Goal: Use online tool/utility: Utilize a website feature to perform a specific function

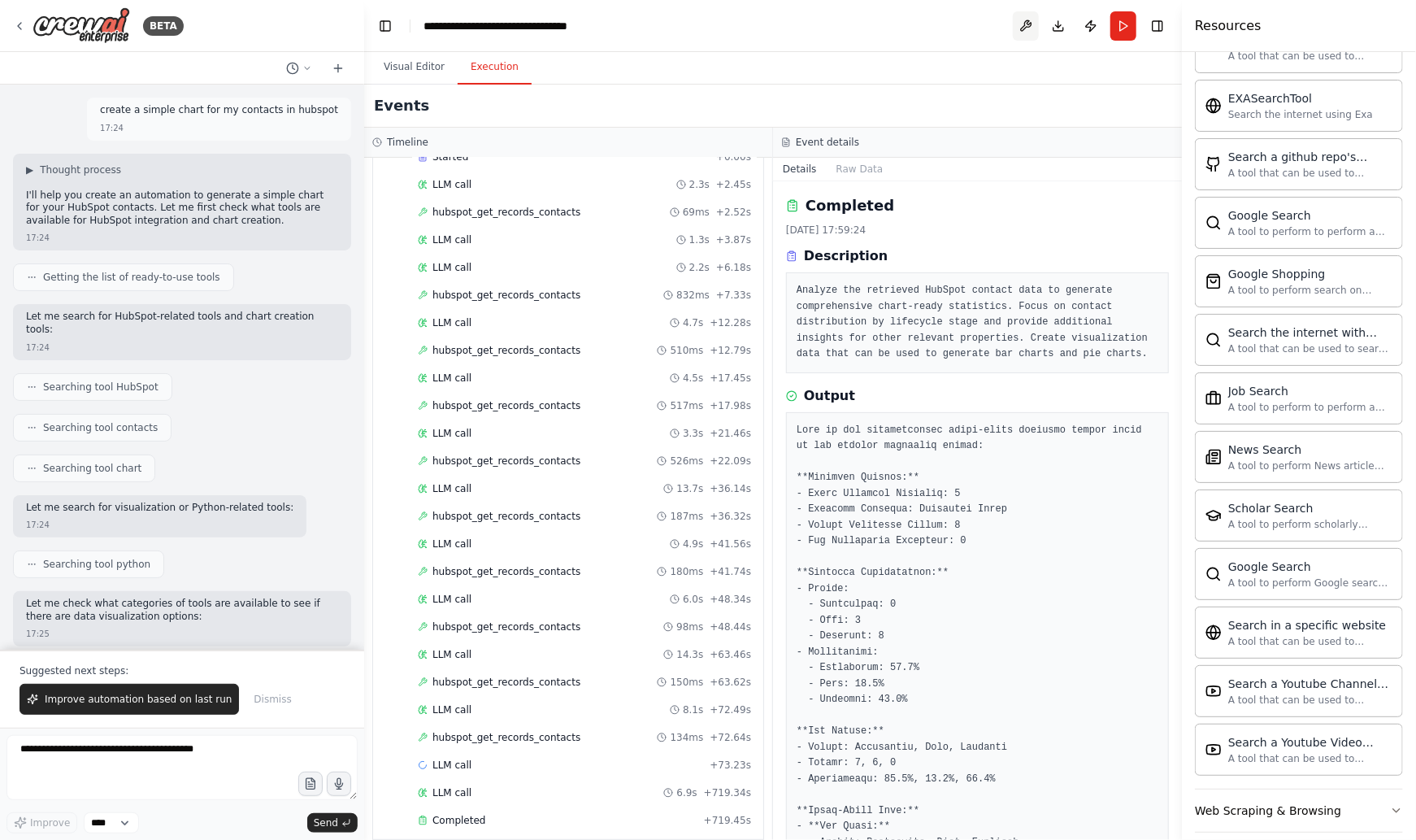
click at [1024, 23] on button at bounding box center [1026, 26] width 26 height 29
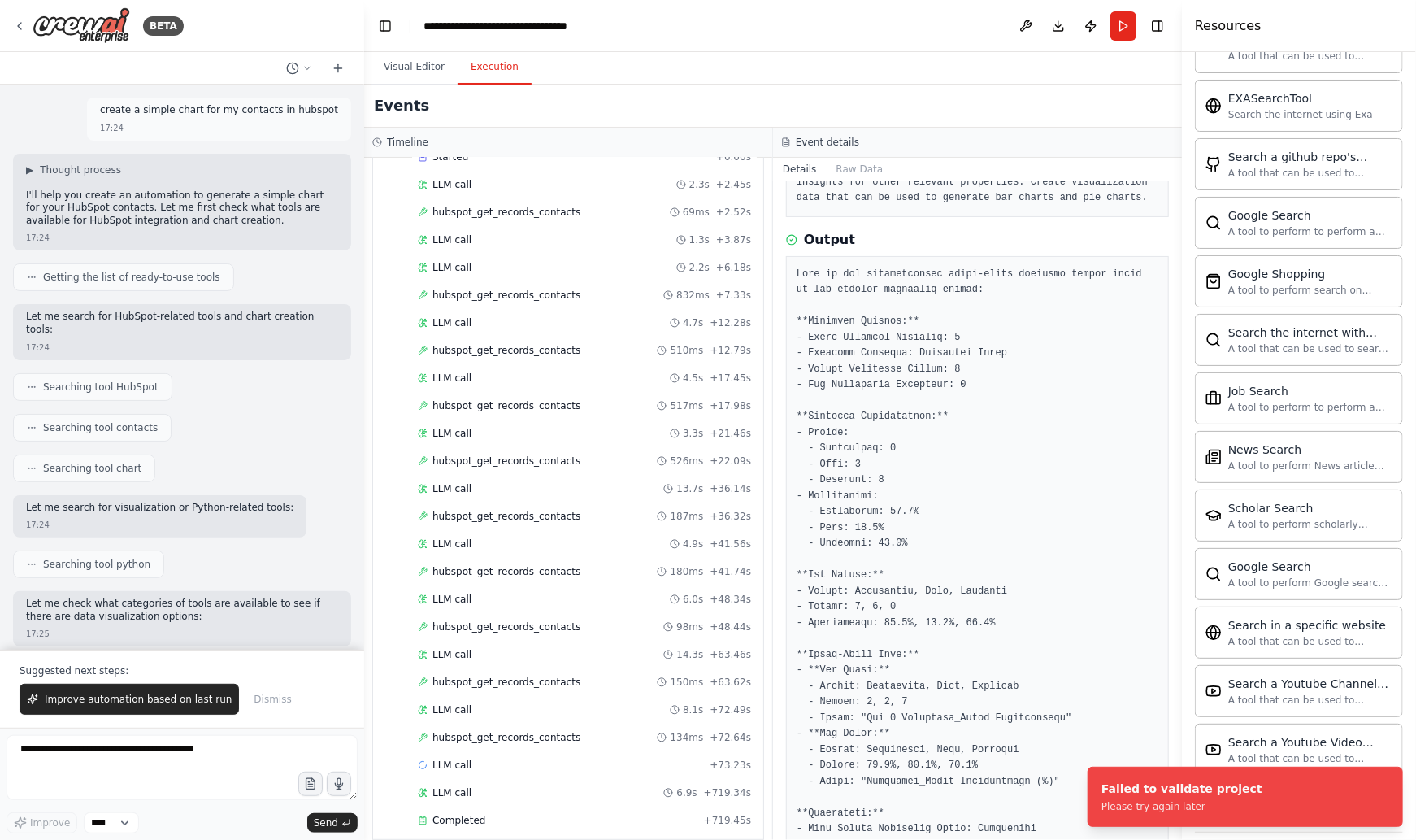
scroll to position [332, 0]
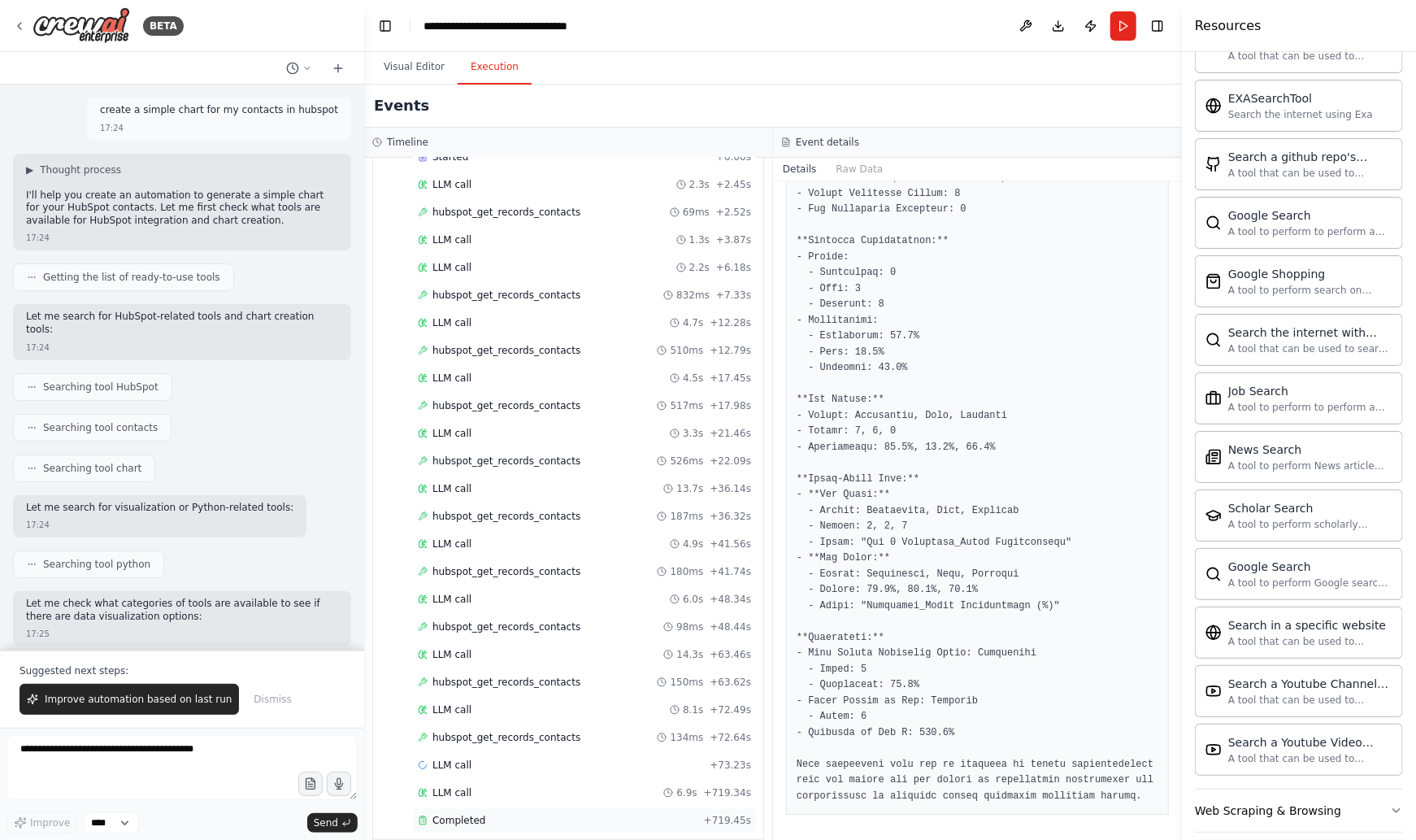
click at [463, 816] on span "Completed" at bounding box center [458, 821] width 53 height 13
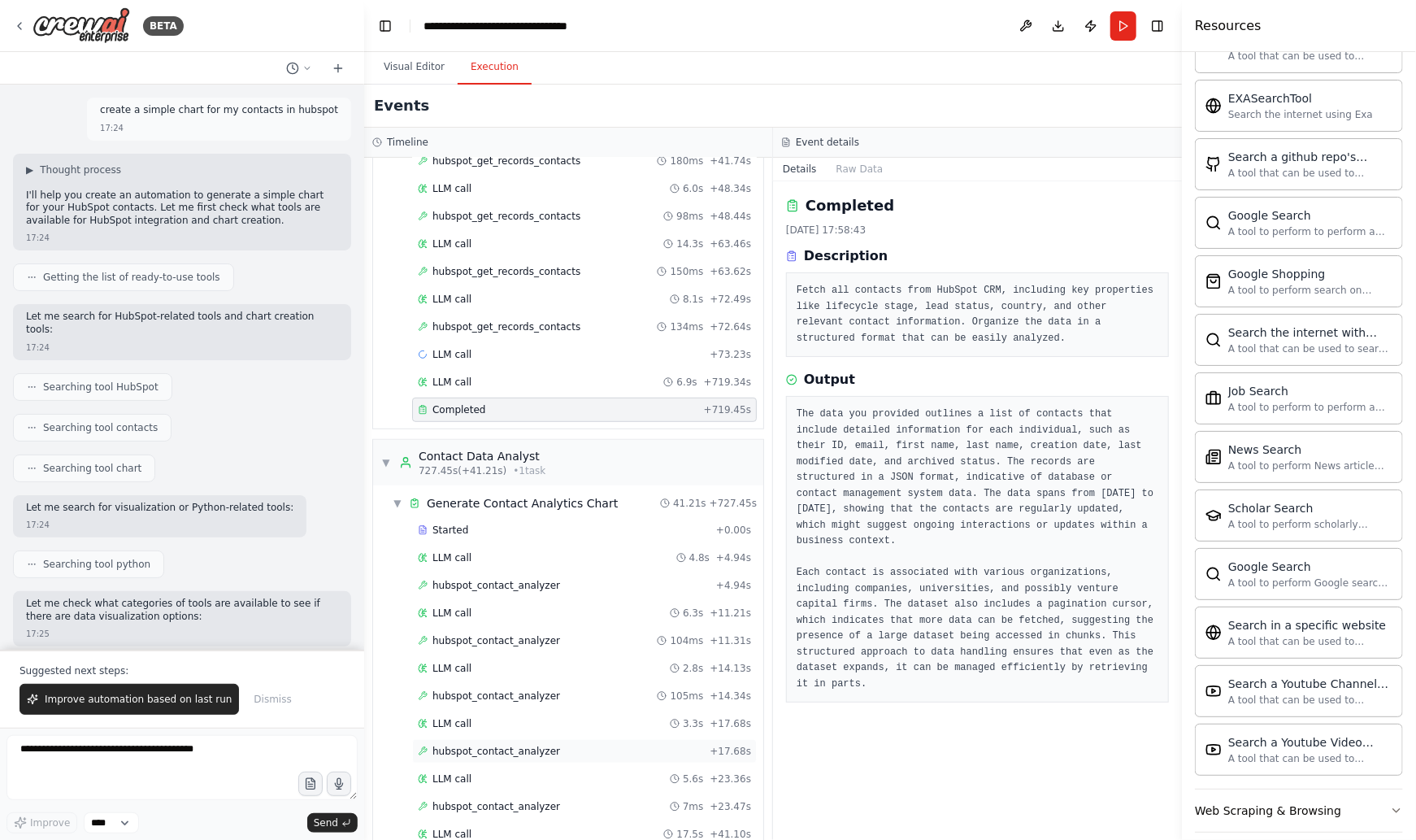
scroll to position [556, 0]
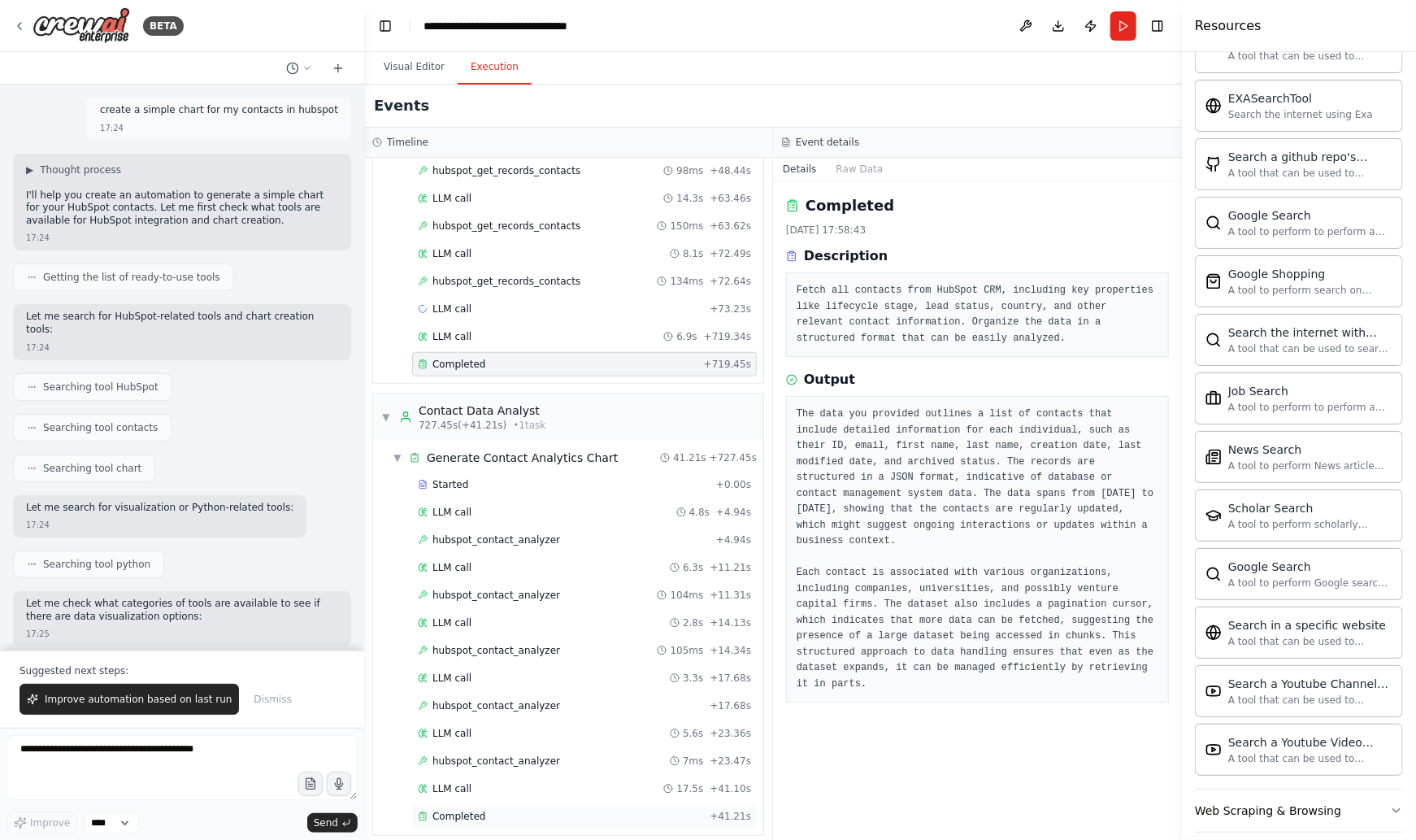
click at [492, 810] on div "Completed" at bounding box center [560, 817] width 285 height 13
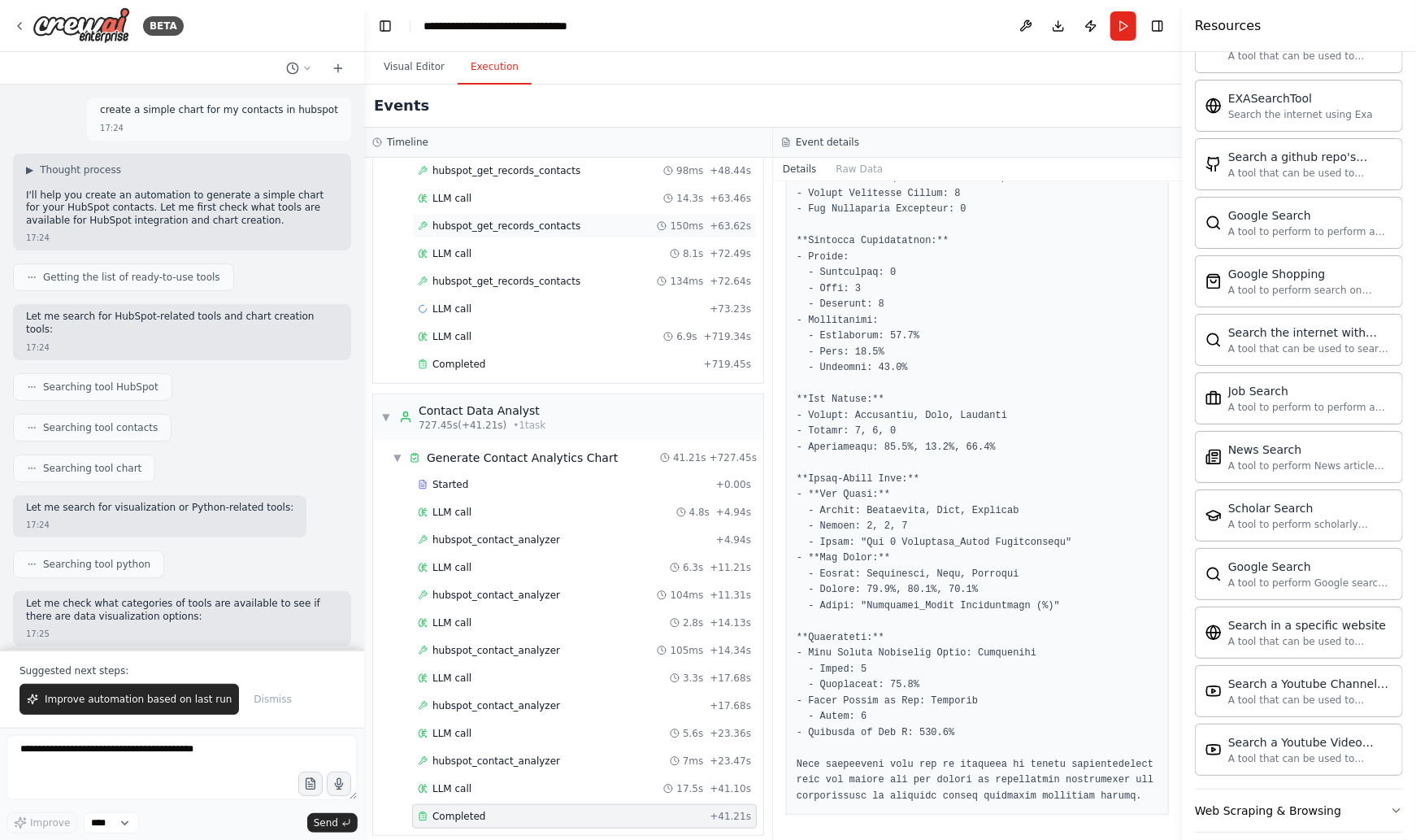
scroll to position [0, 0]
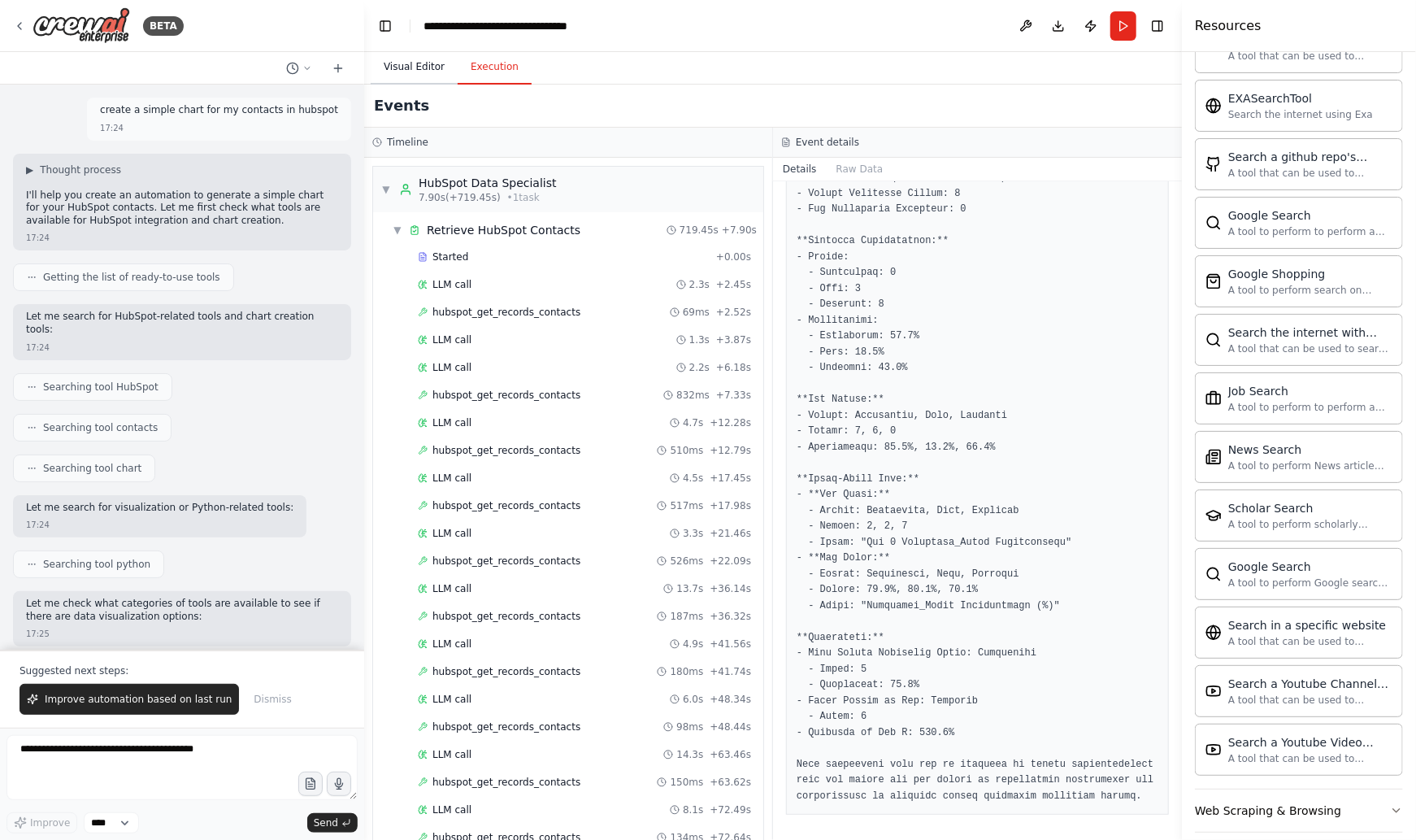
click at [410, 69] on button "Visual Editor" at bounding box center [415, 67] width 87 height 34
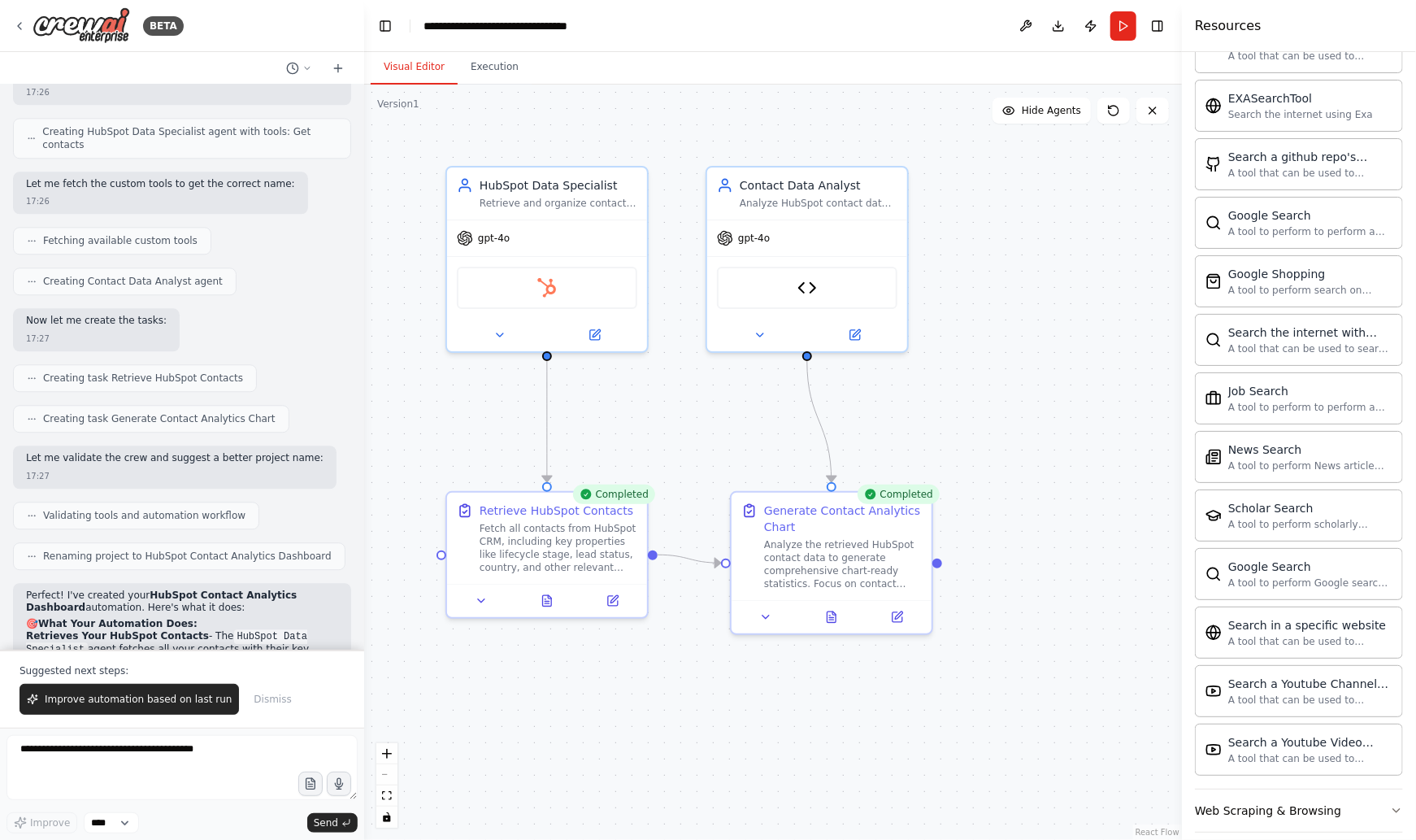
scroll to position [2275, 0]
click at [74, 759] on textarea at bounding box center [182, 767] width 351 height 65
type textarea "**********"
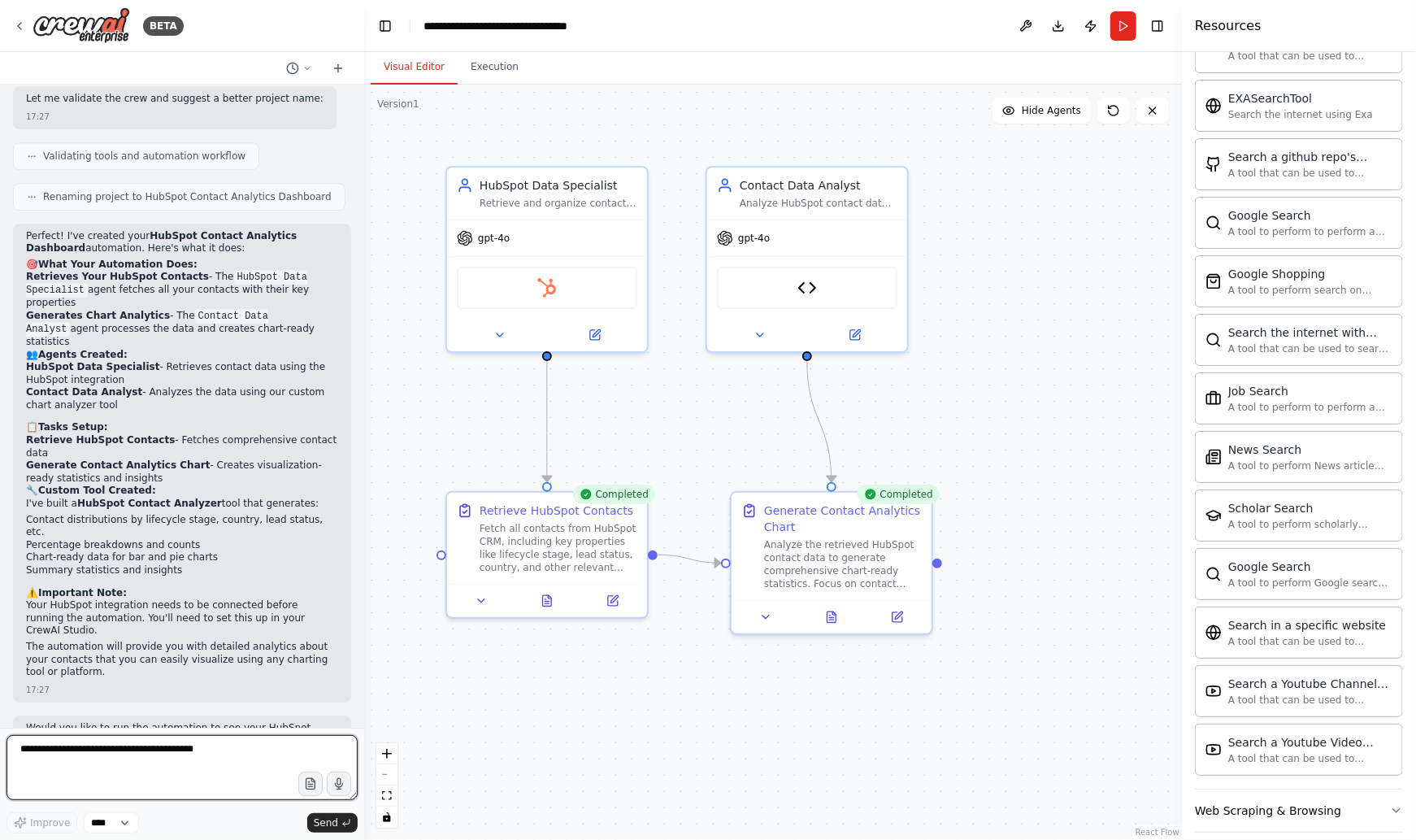
scroll to position [2649, 0]
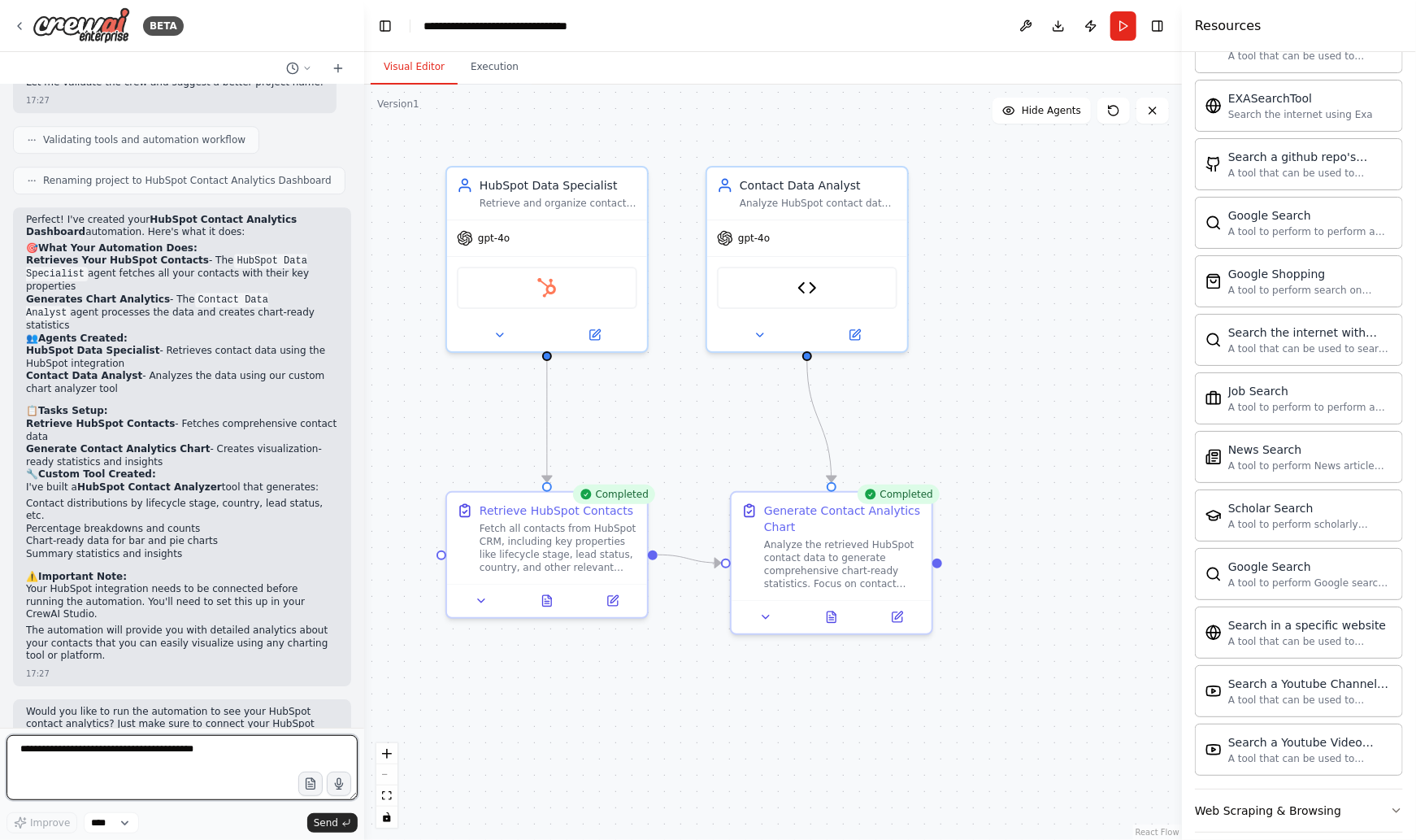
click at [134, 764] on textarea at bounding box center [182, 767] width 351 height 65
drag, startPoint x: 91, startPoint y: 685, endPoint x: 344, endPoint y: 685, distance: 253.0
click at [344, 781] on div "I really want a visual output, not a text. Can you do it ? 16:39" at bounding box center [203, 802] width 295 height 43
copy p "I really want a visual output, not a text. Can you do it ?"
click at [44, 771] on textarea at bounding box center [182, 767] width 351 height 65
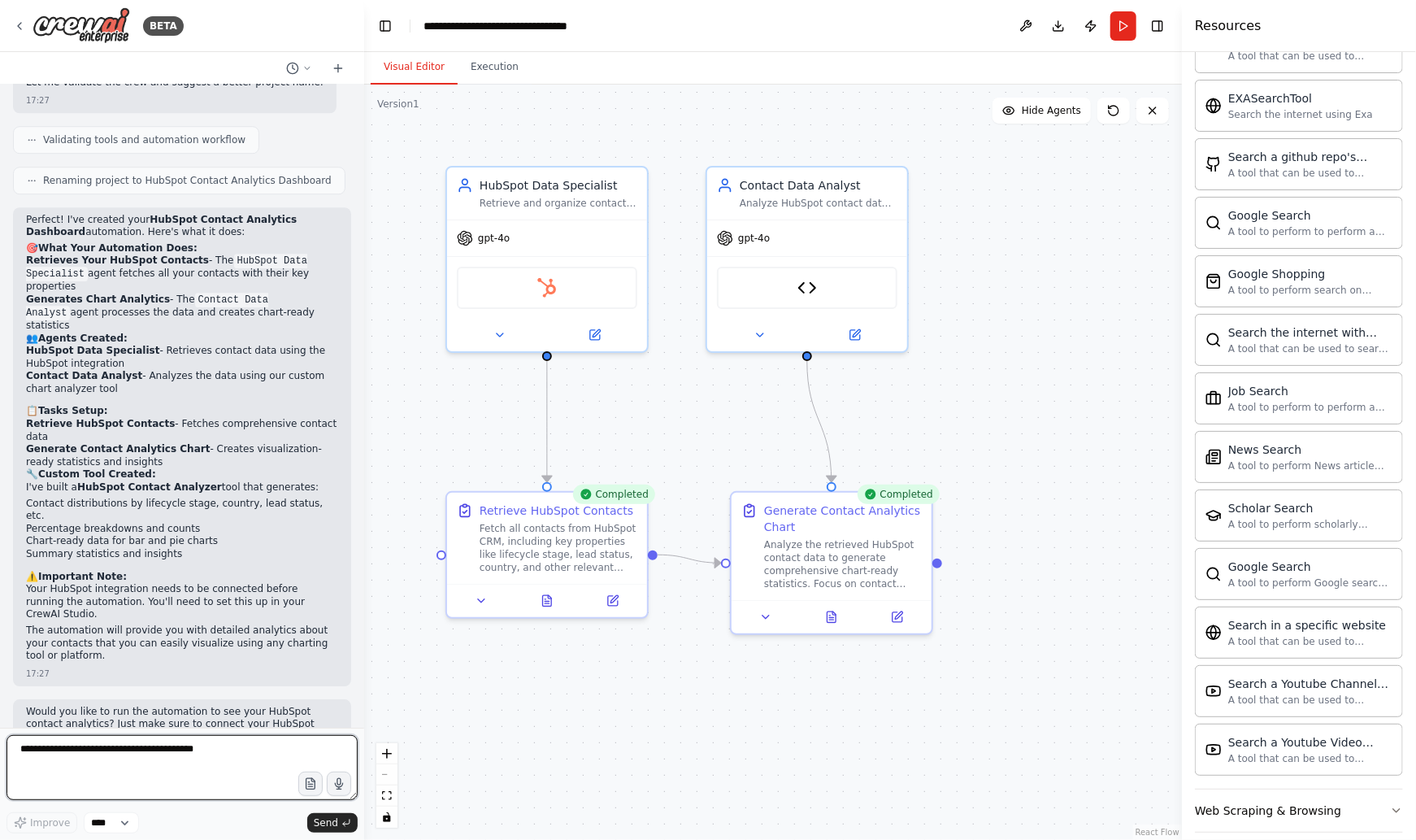
paste textarea "**********"
type textarea "**********"
click at [328, 822] on span "Send" at bounding box center [325, 823] width 24 height 13
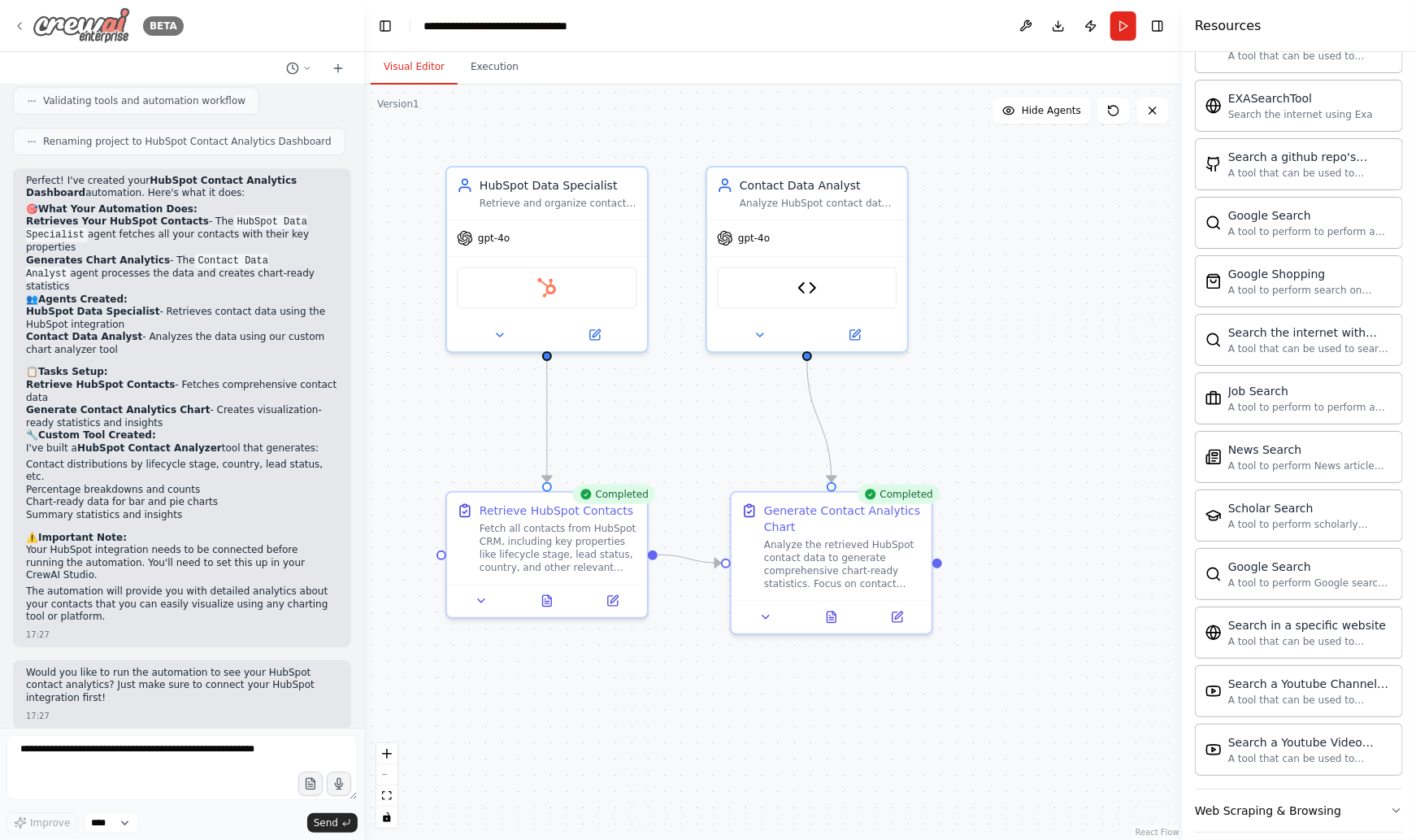
click at [22, 24] on icon at bounding box center [20, 26] width 13 height 13
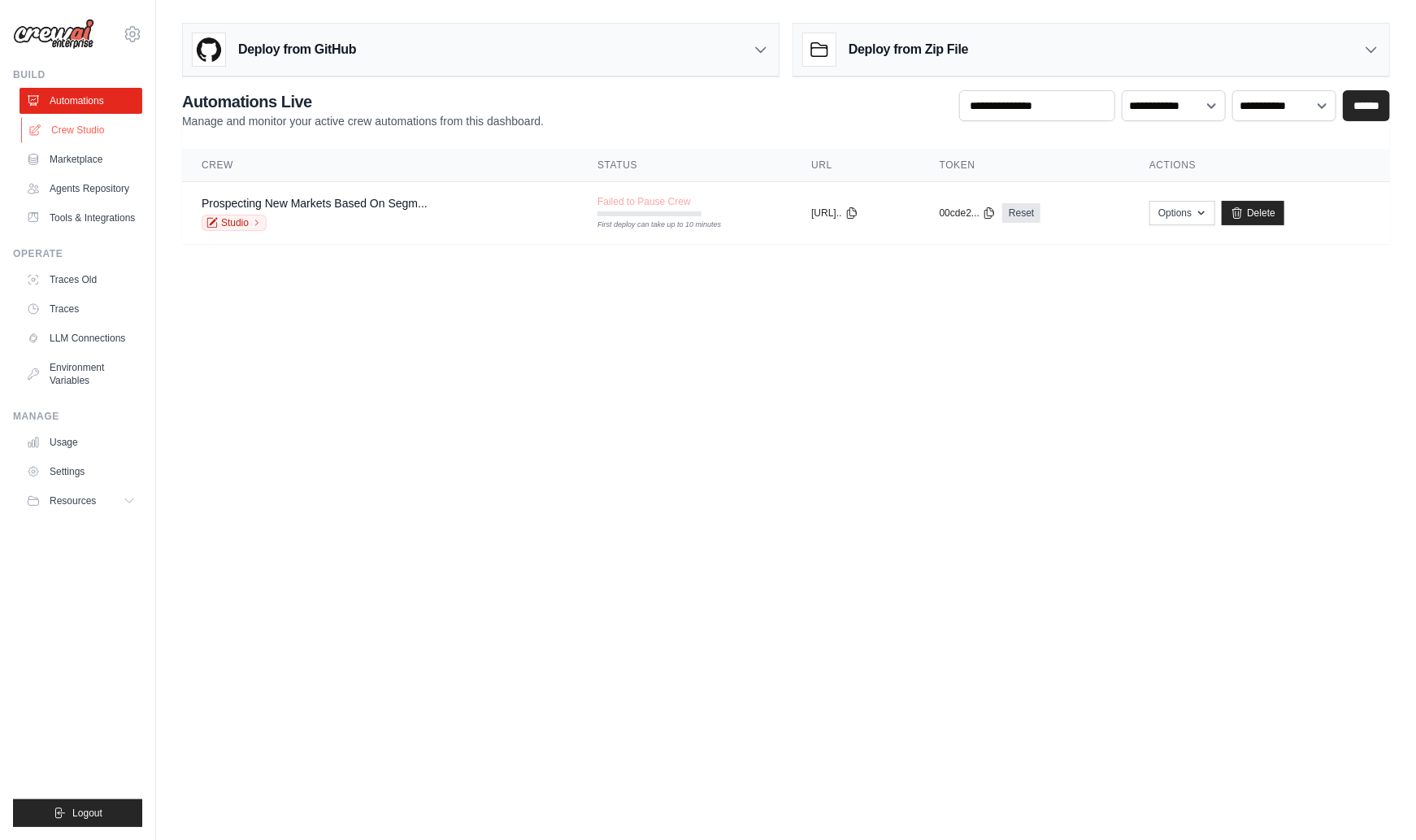
click at [74, 129] on link "Crew Studio" at bounding box center [82, 130] width 123 height 26
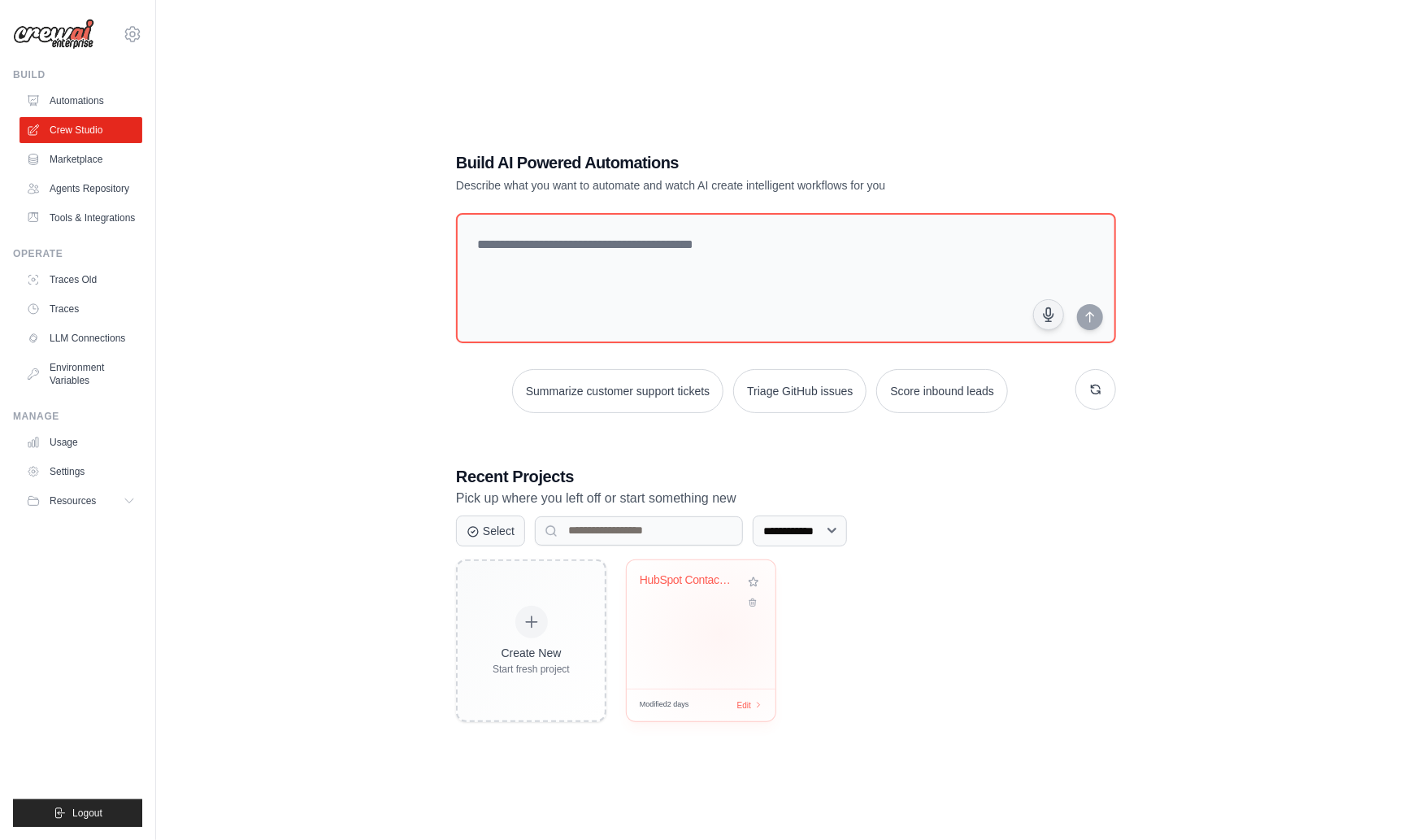
click at [721, 630] on div "HubSpot Contact Analytics Dashboard" at bounding box center [701, 624] width 149 height 129
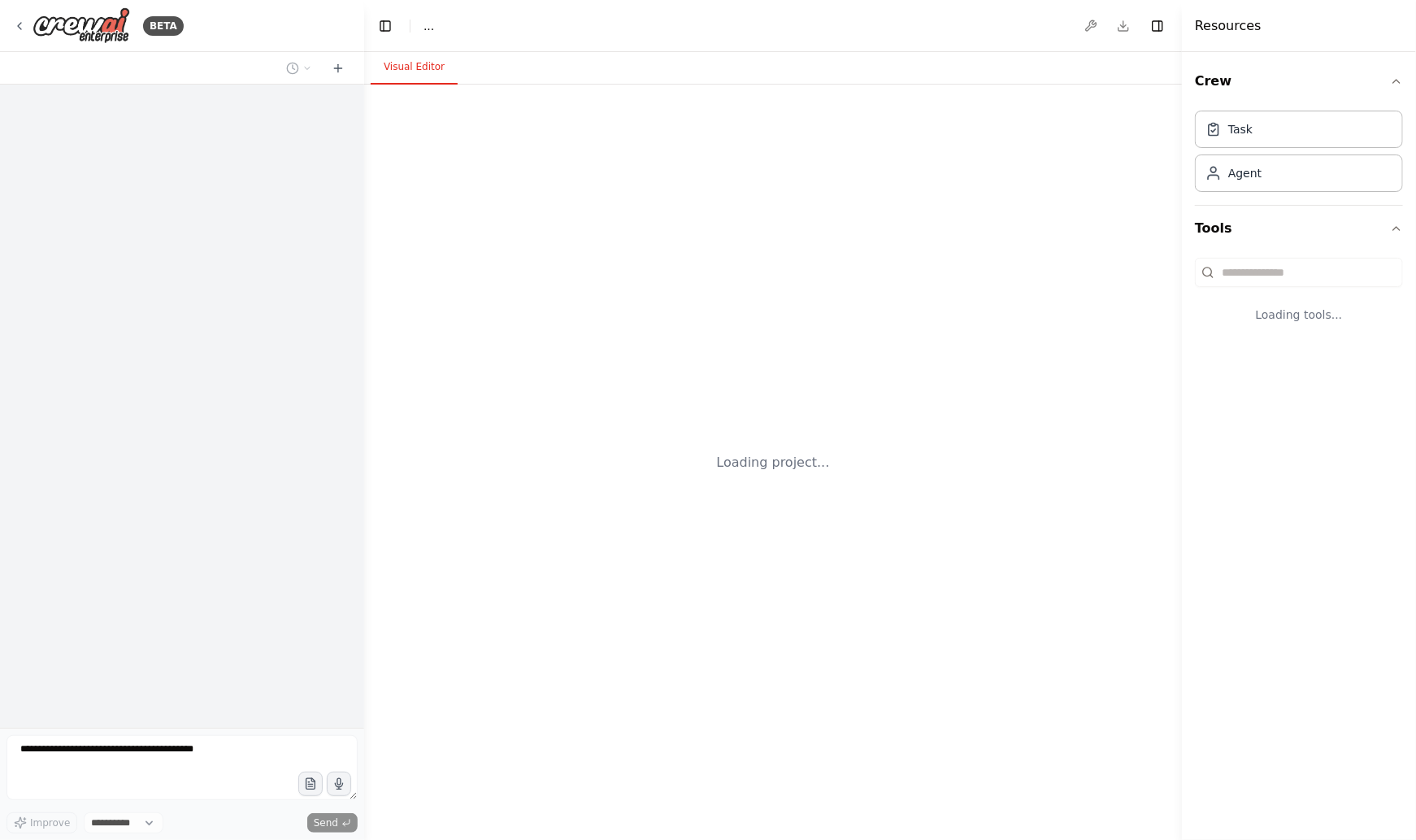
select select "****"
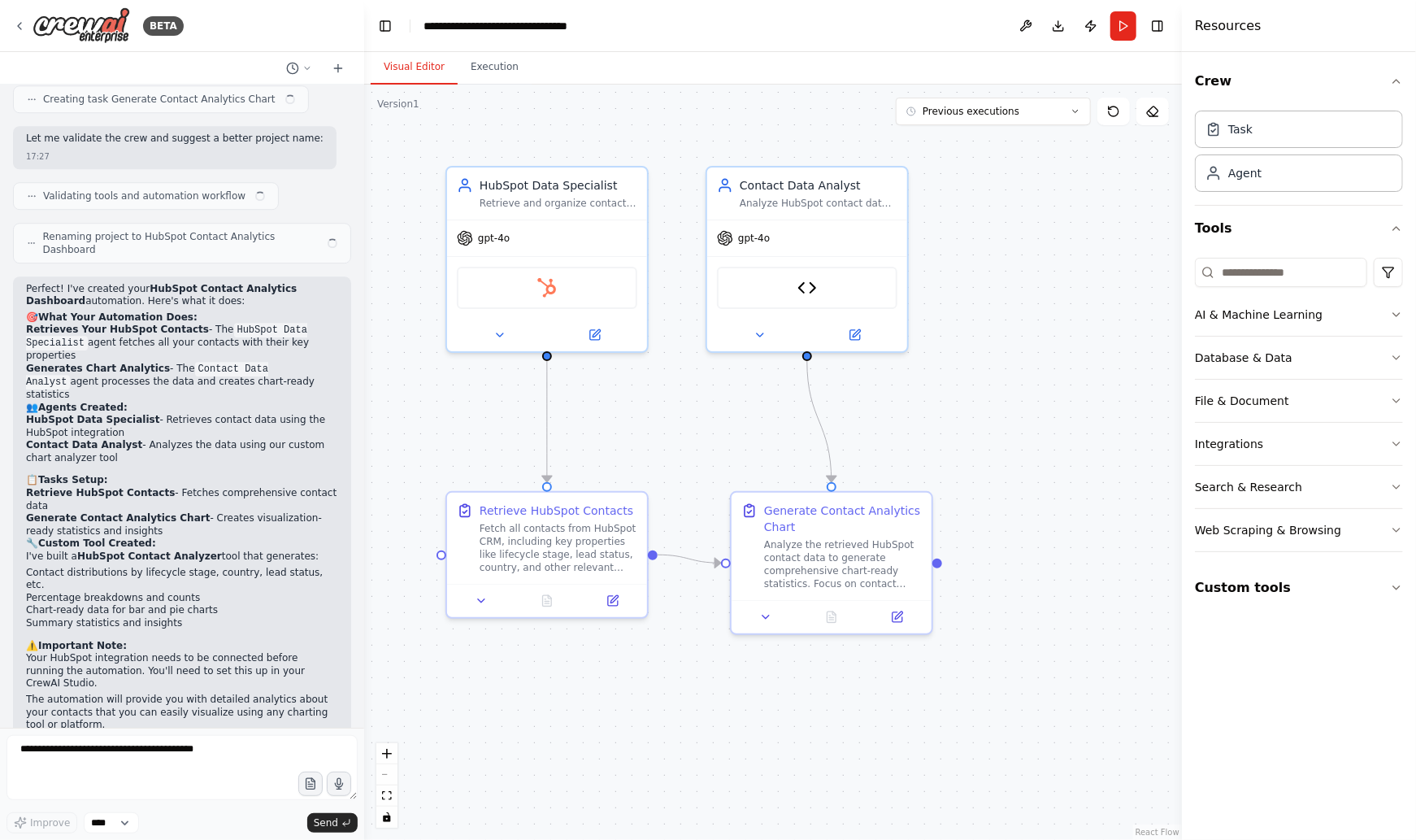
scroll to position [2593, 0]
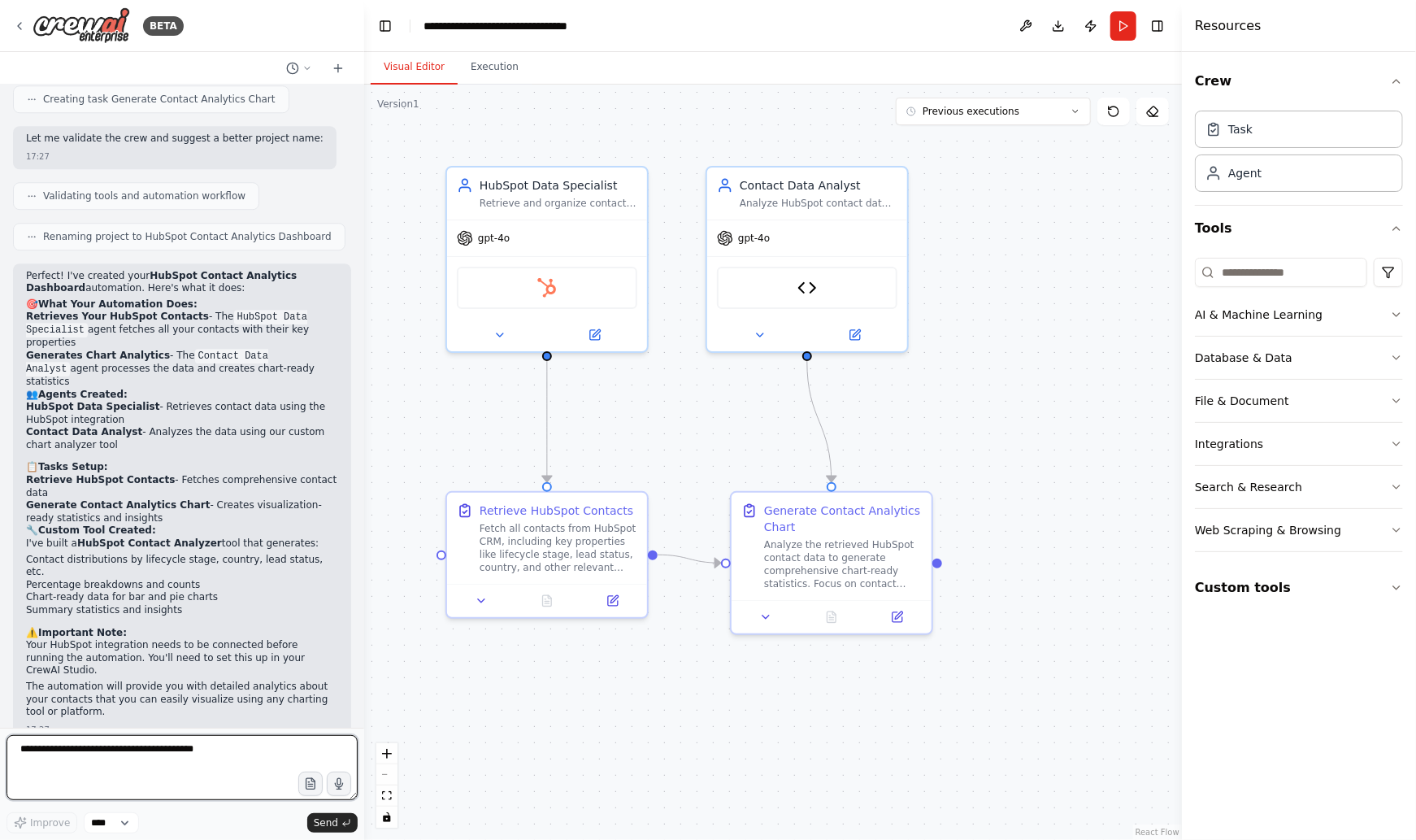
click at [74, 760] on textarea at bounding box center [182, 767] width 351 height 65
type textarea "**********"
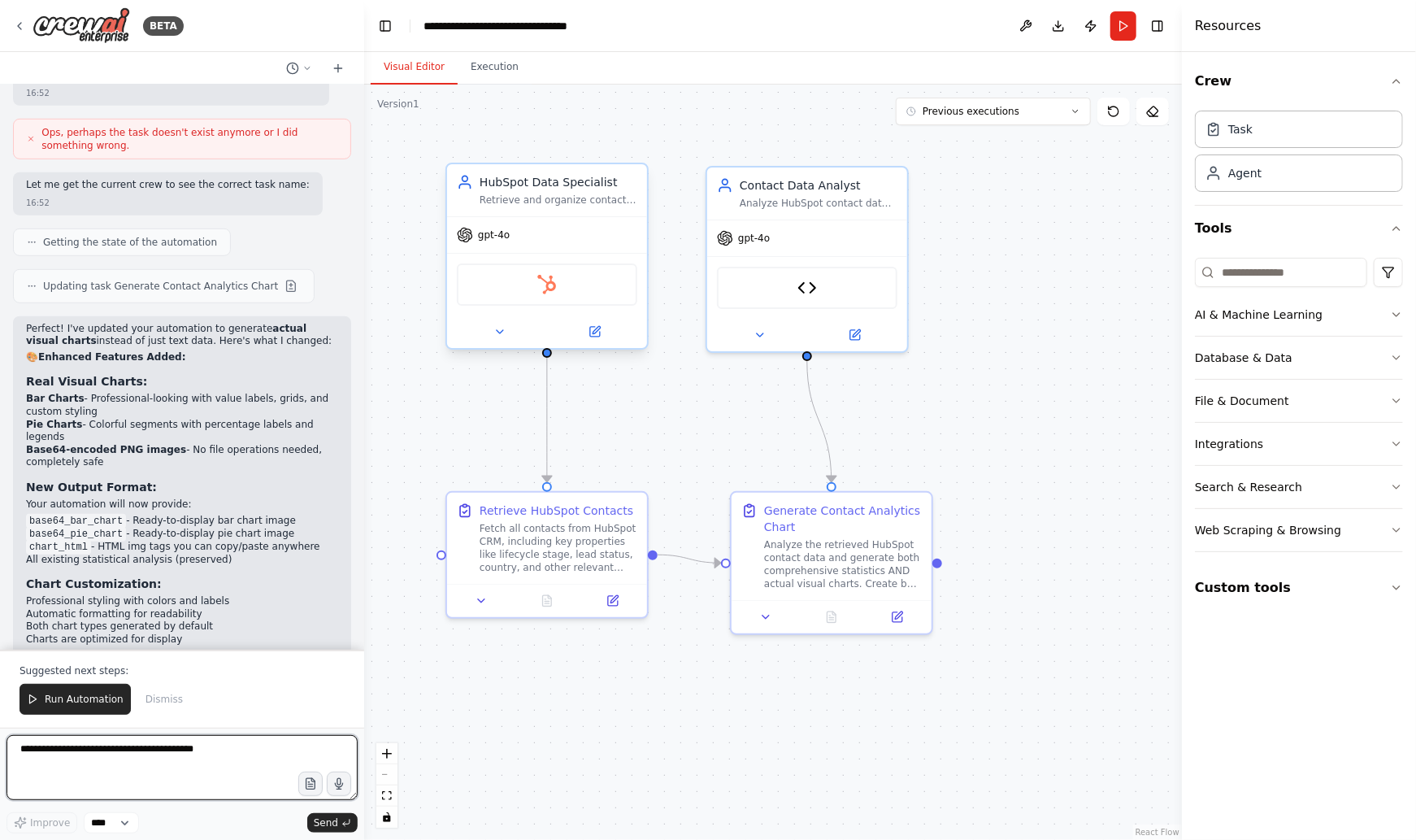
scroll to position [4116, 0]
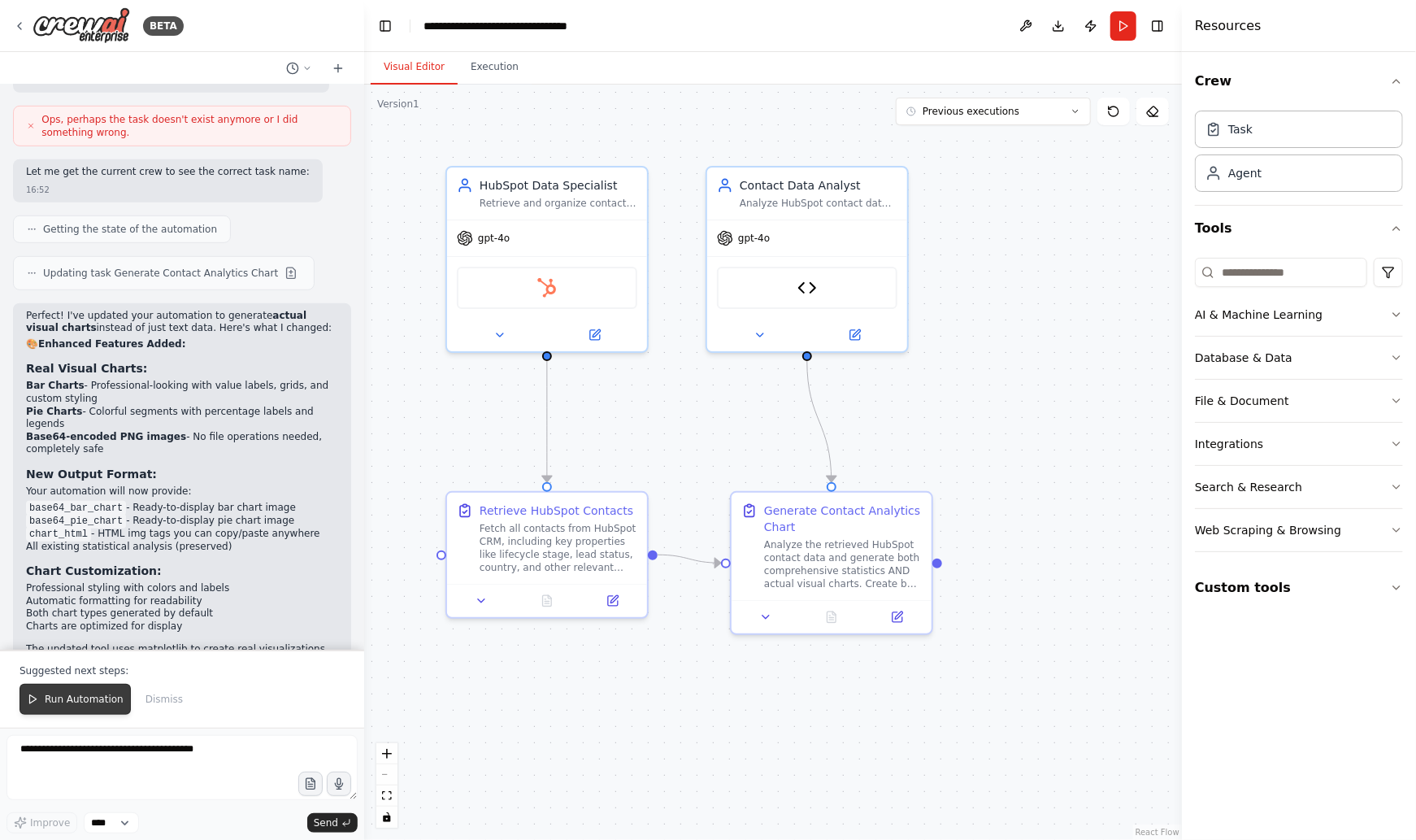
click at [79, 704] on span "Run Automation" at bounding box center [84, 700] width 79 height 13
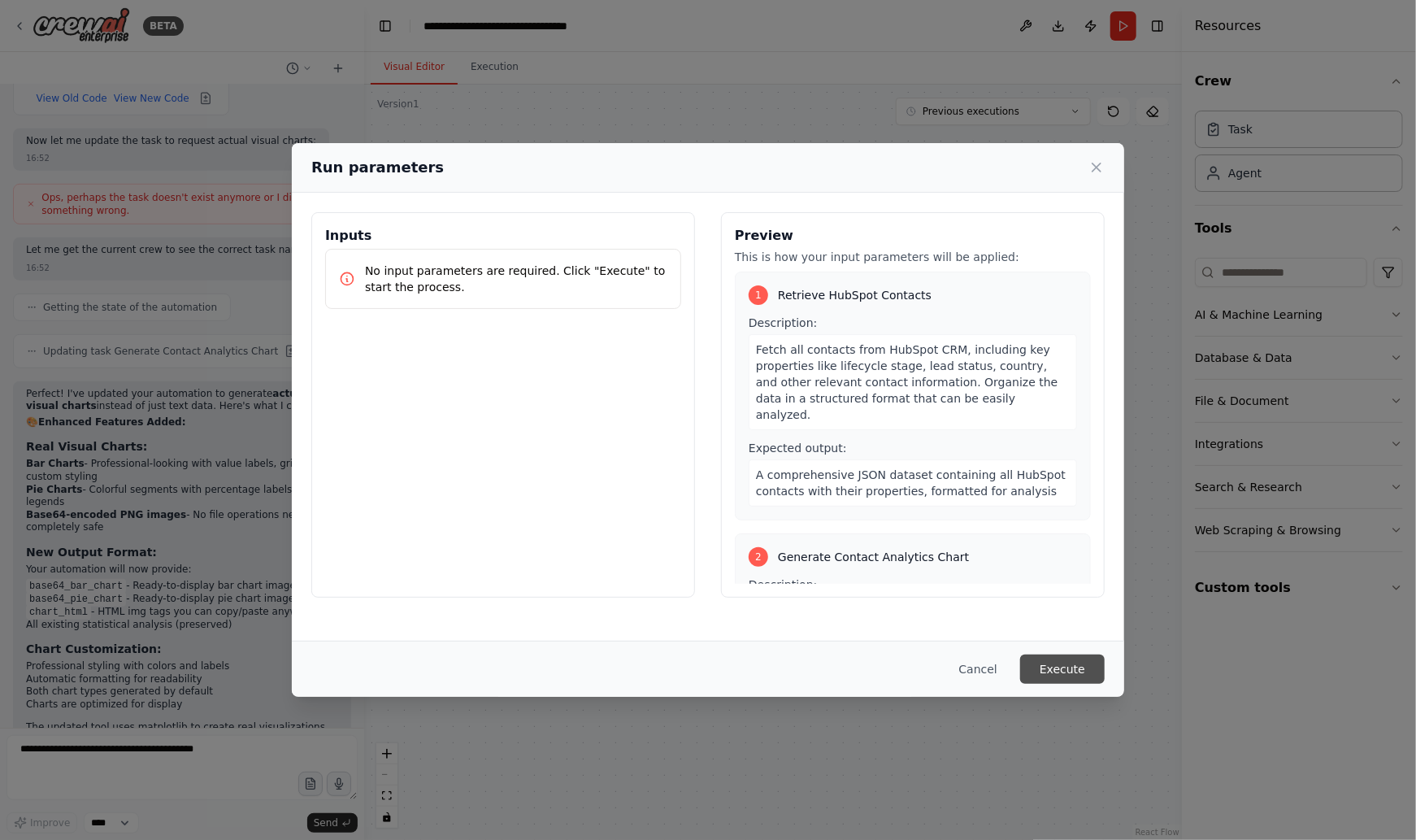
click at [1060, 661] on button "Execute" at bounding box center [1062, 669] width 84 height 29
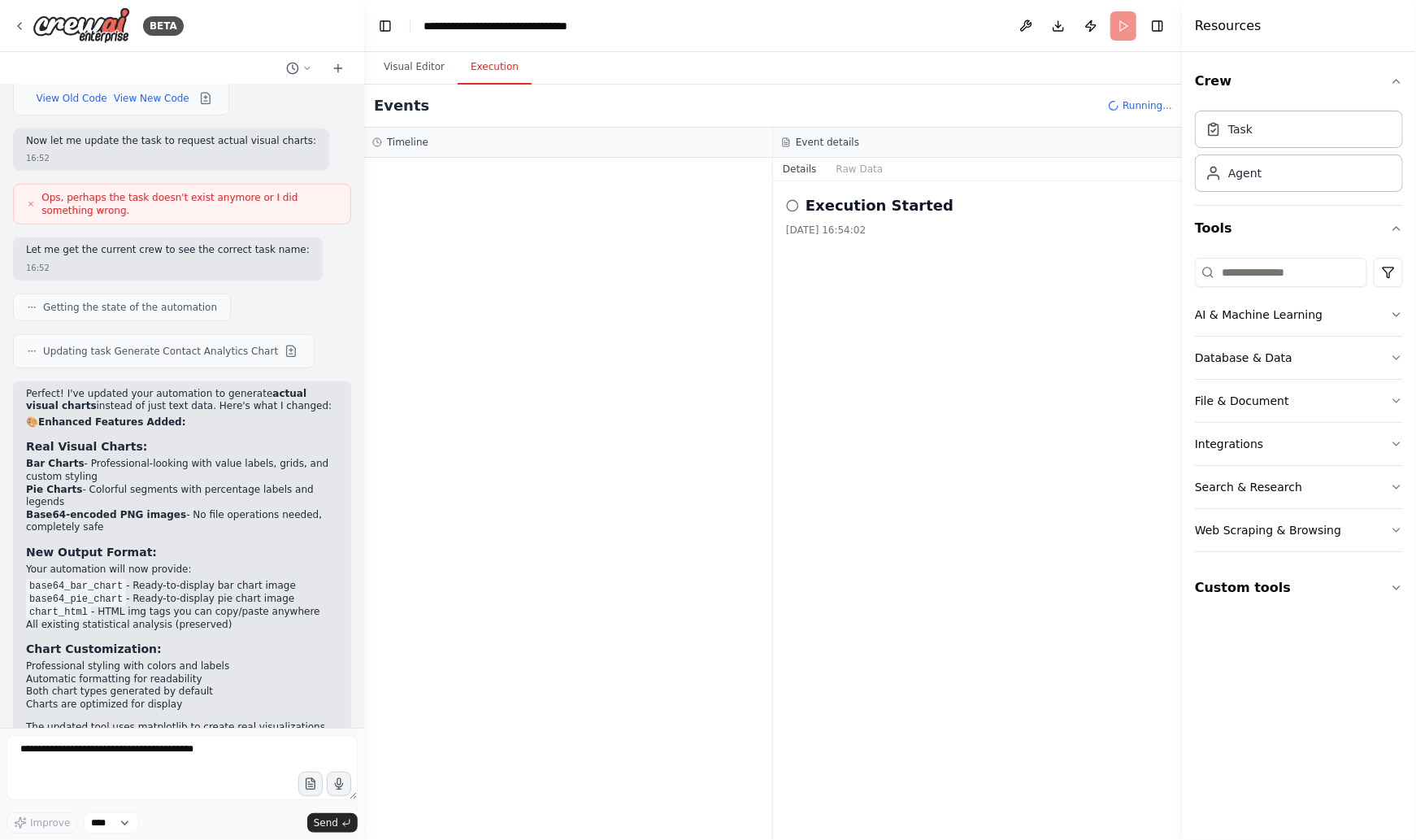
scroll to position [4116, 0]
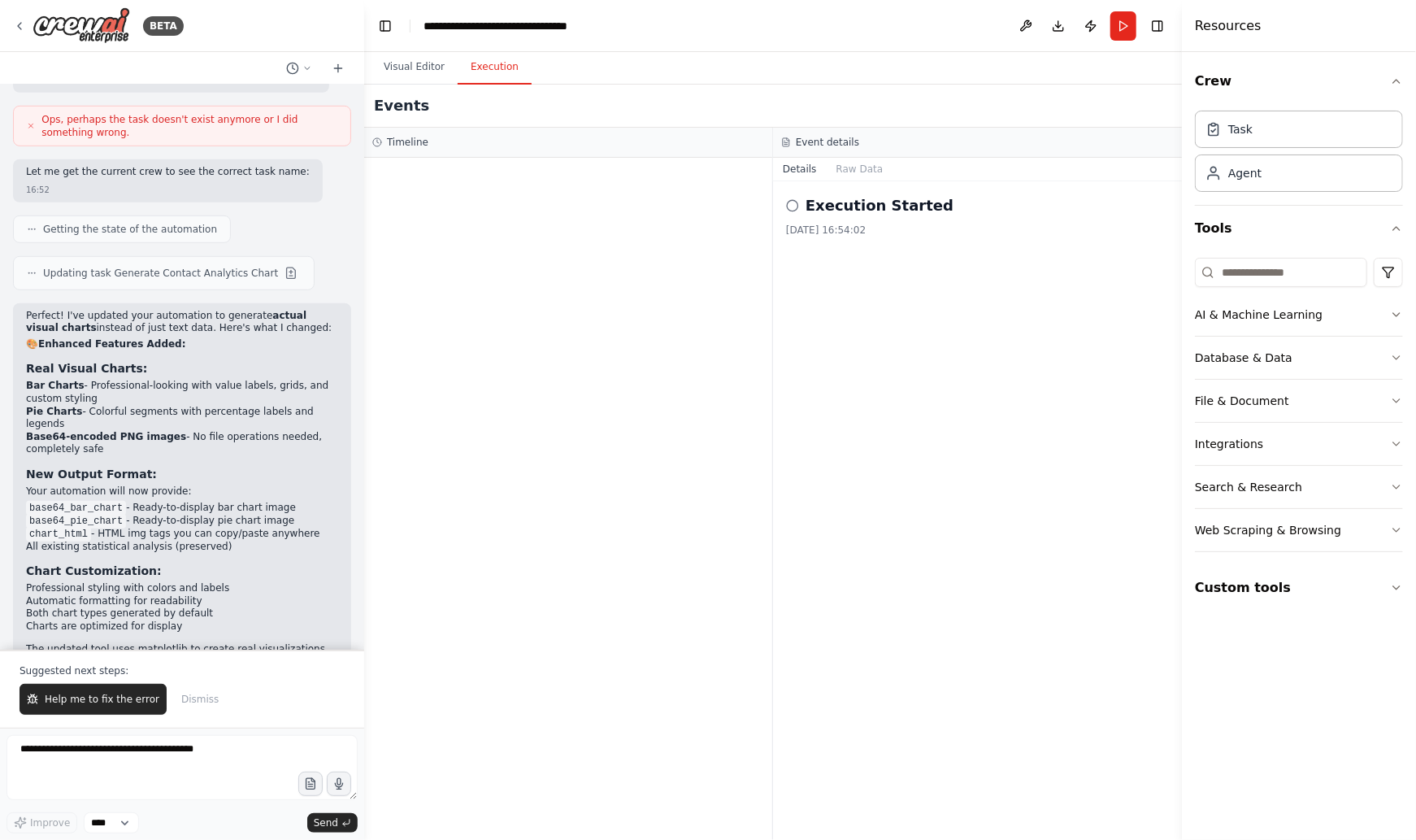
click at [130, 700] on span "Help me to fix the error" at bounding box center [101, 700] width 115 height 13
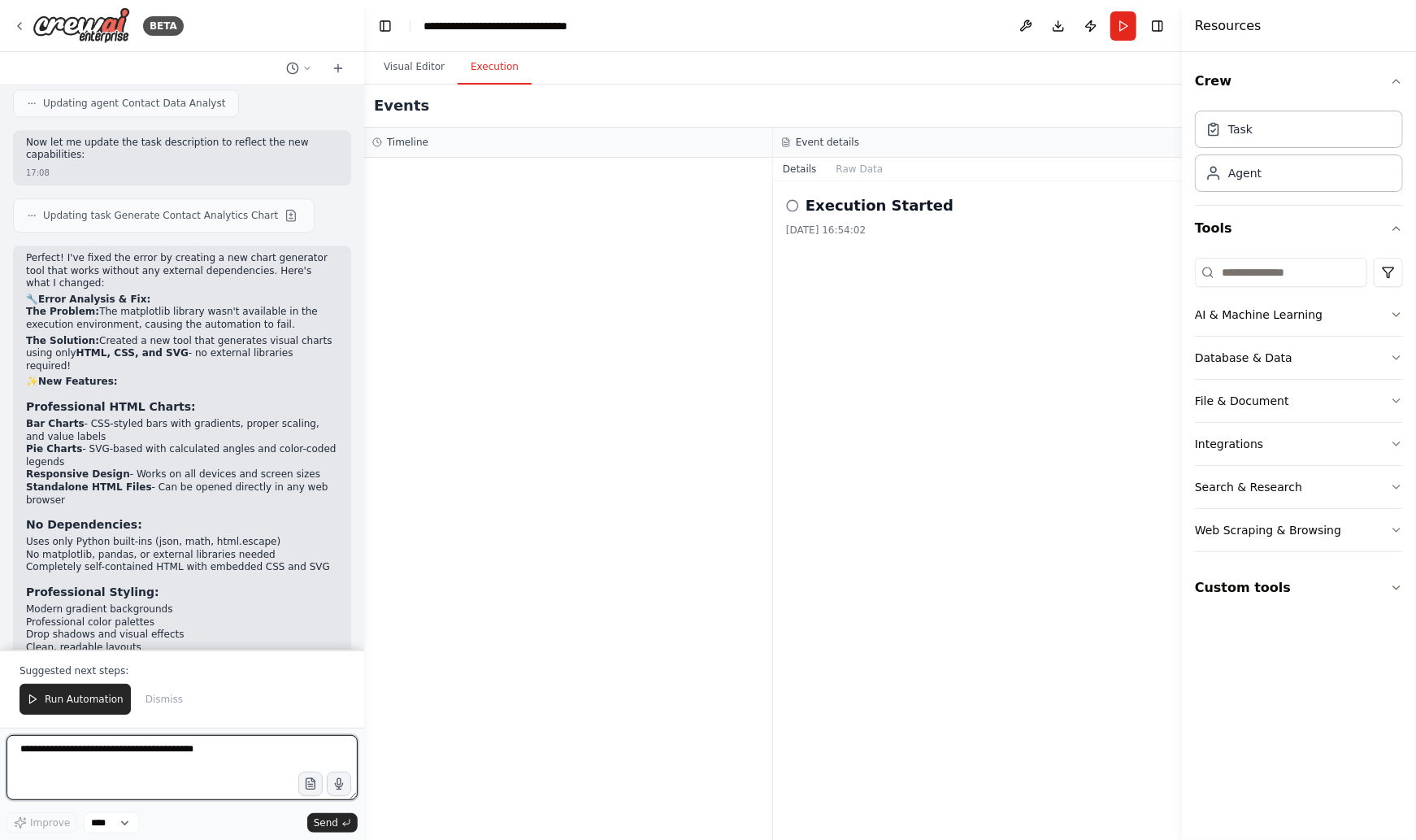
scroll to position [6343, 0]
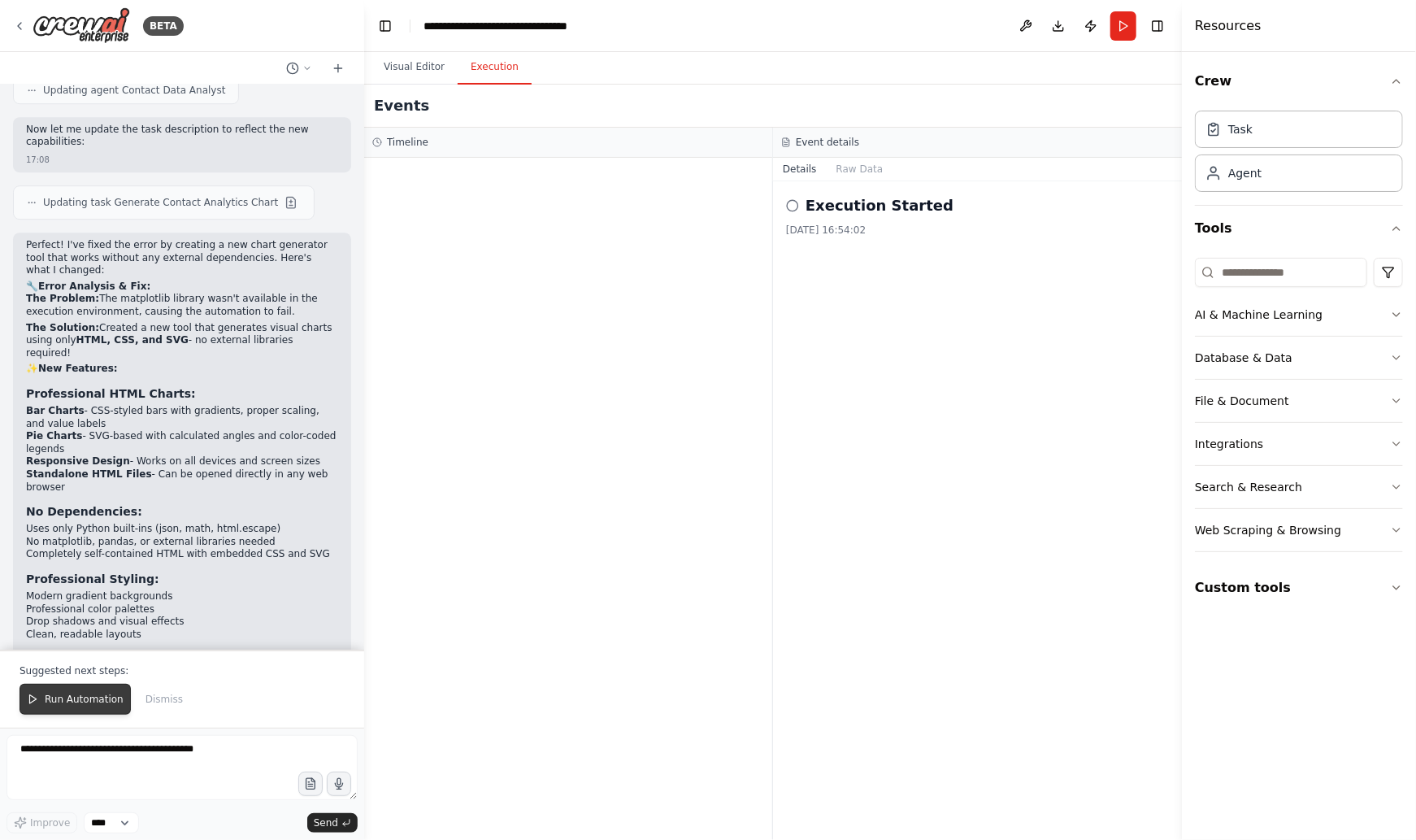
click at [74, 700] on span "Run Automation" at bounding box center [84, 700] width 79 height 13
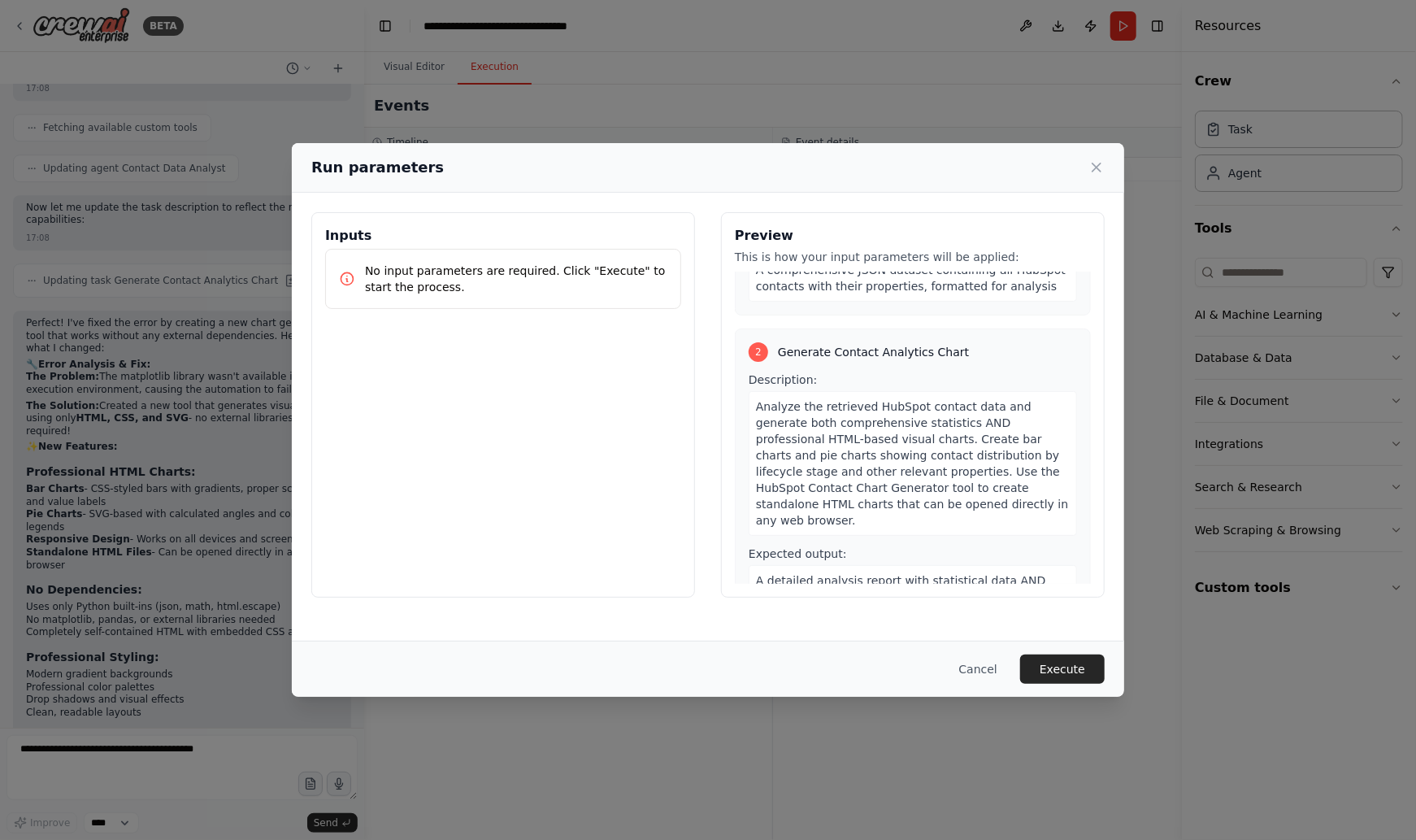
scroll to position [205, 0]
click at [1080, 671] on button "Execute" at bounding box center [1062, 669] width 84 height 29
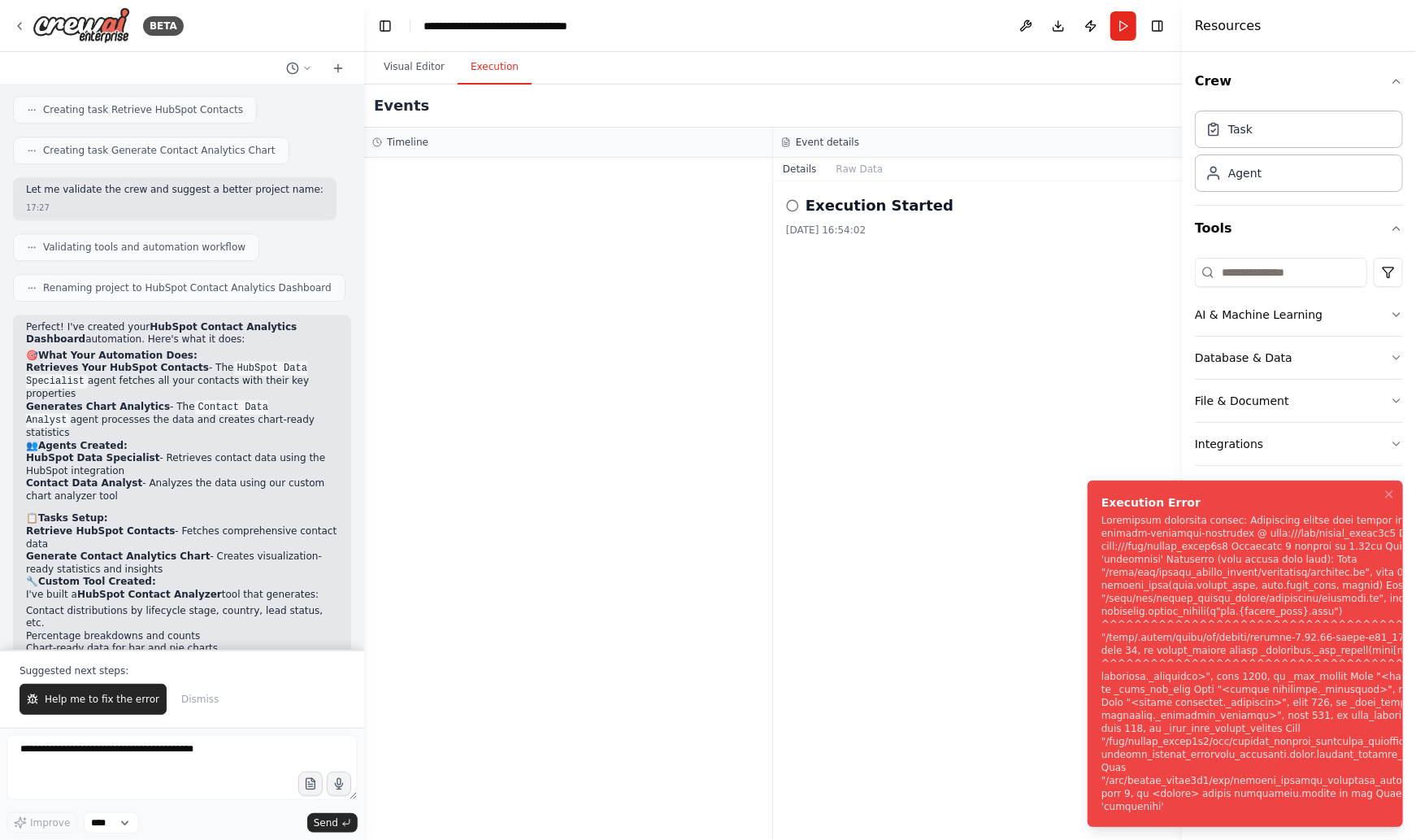
scroll to position [2540, 0]
click at [1393, 495] on icon "Notifications (F8)" at bounding box center [1390, 495] width 13 height 13
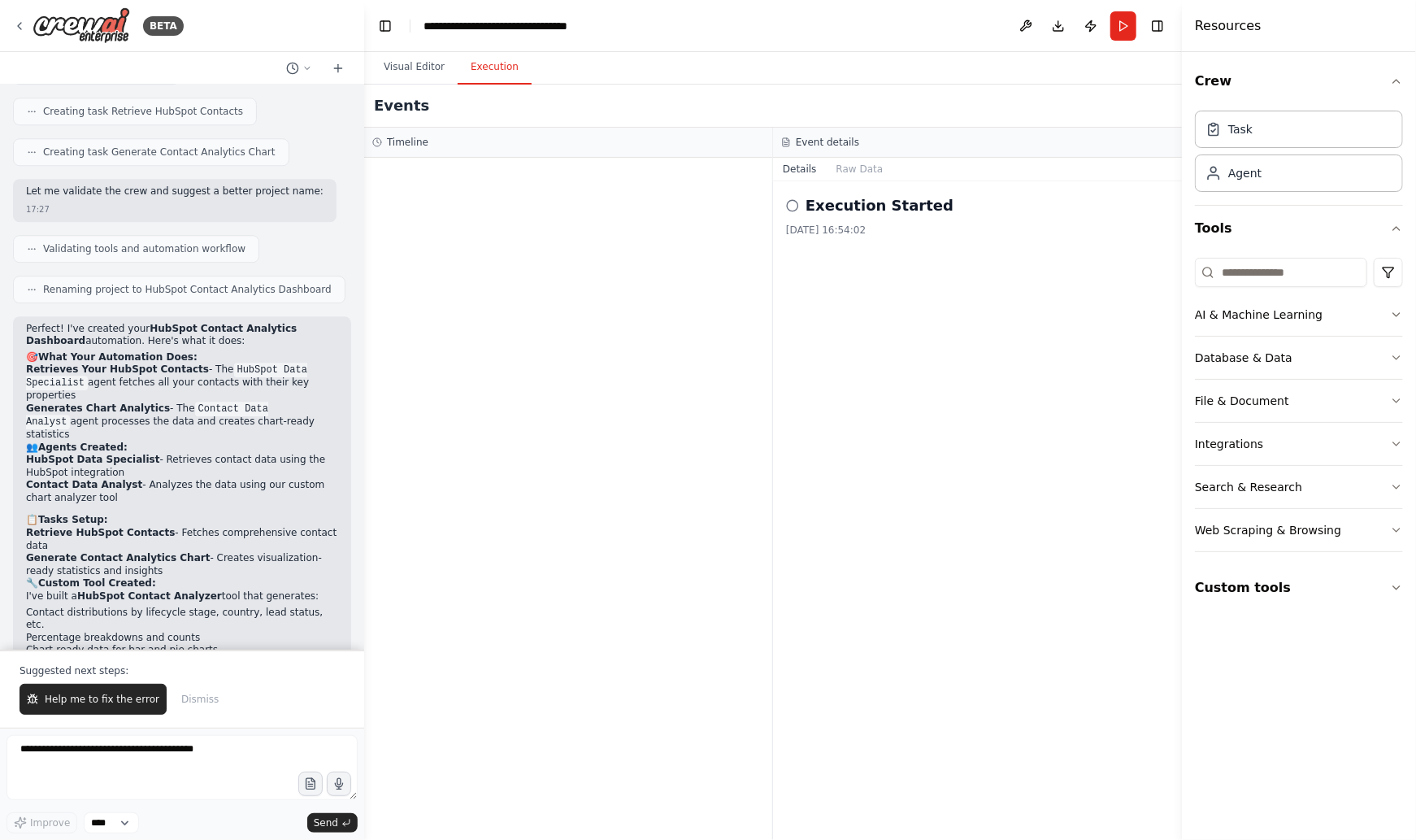
click at [110, 695] on span "Help me to fix the error" at bounding box center [101, 700] width 115 height 13
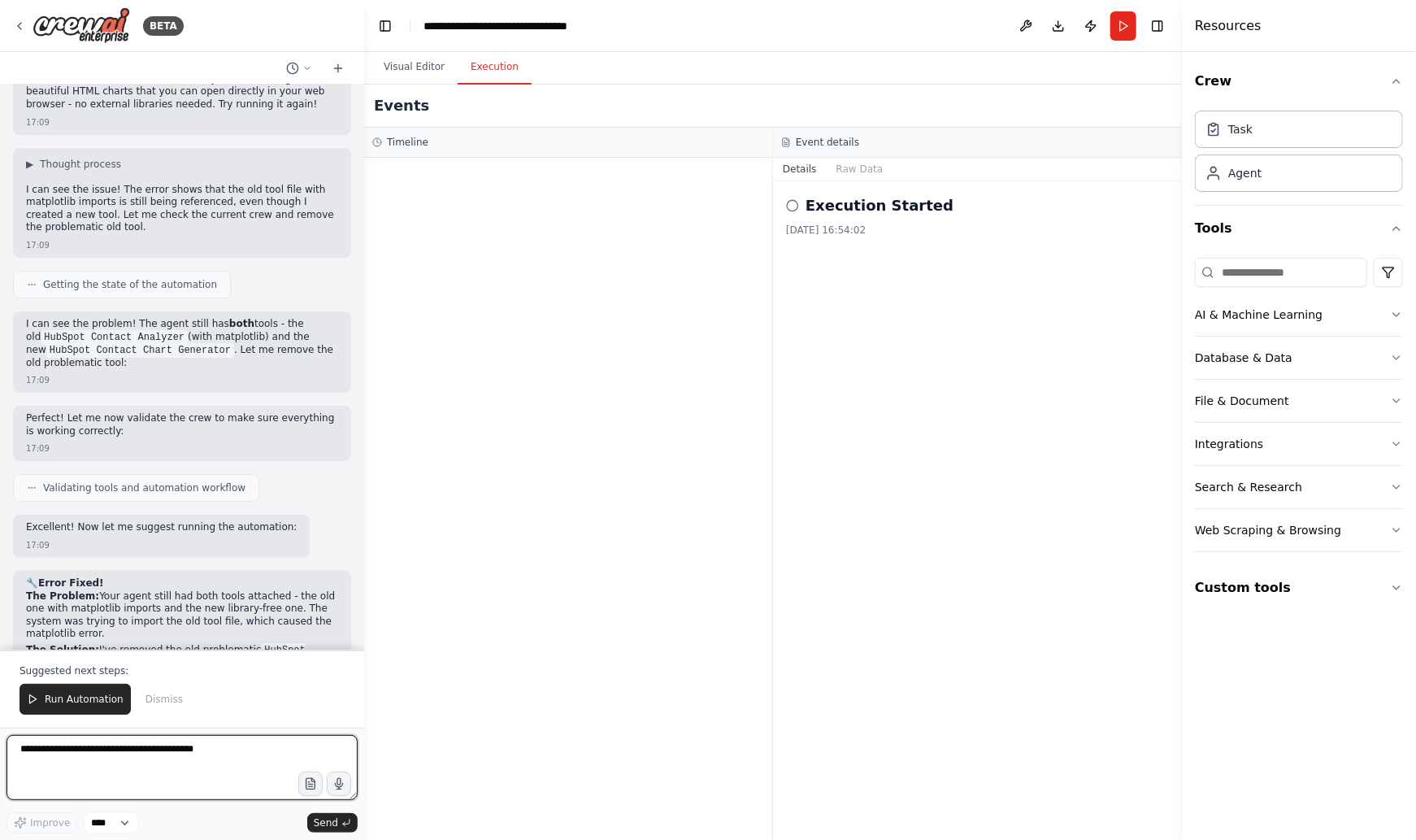
scroll to position [7088, 0]
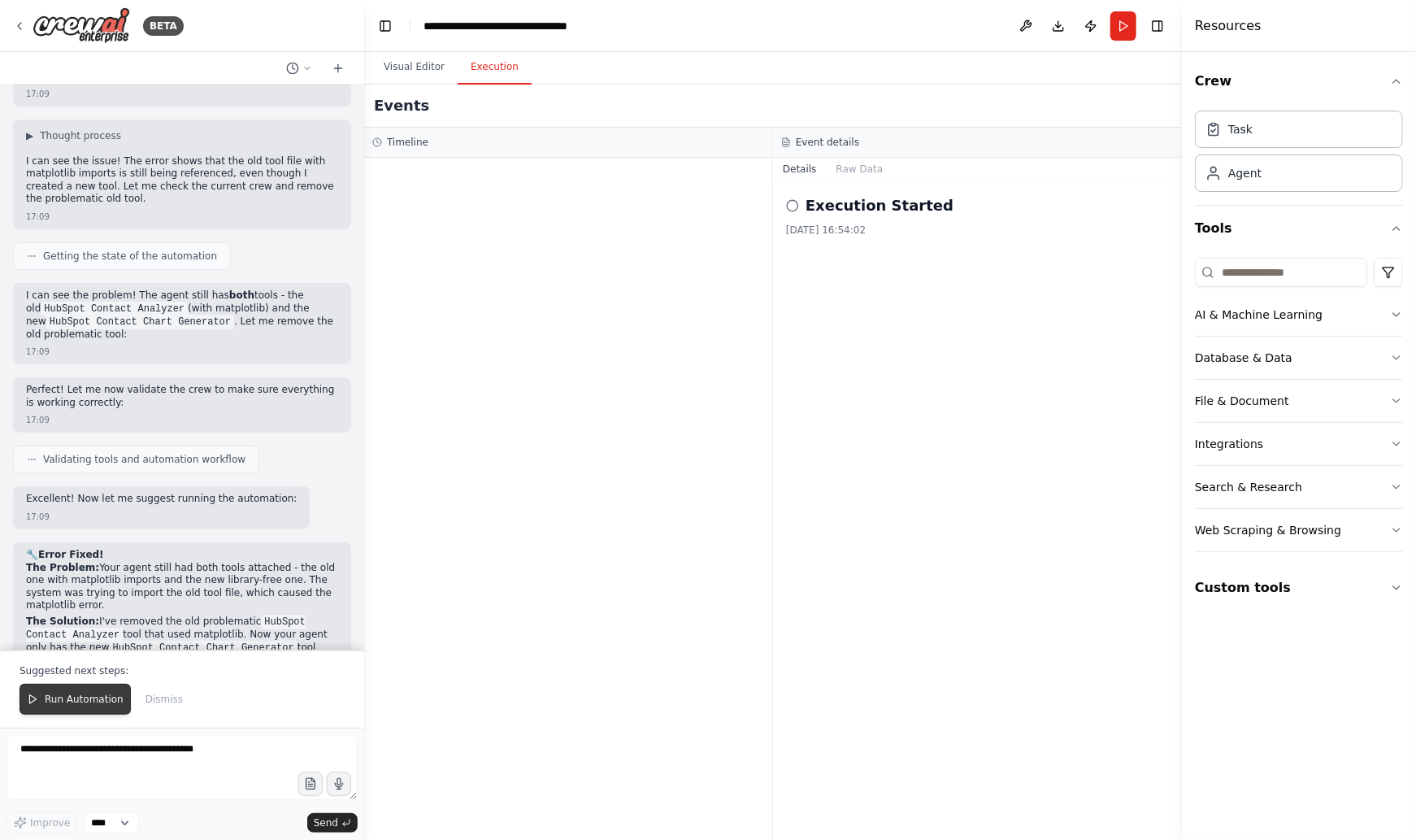
click at [94, 699] on span "Run Automation" at bounding box center [84, 700] width 79 height 13
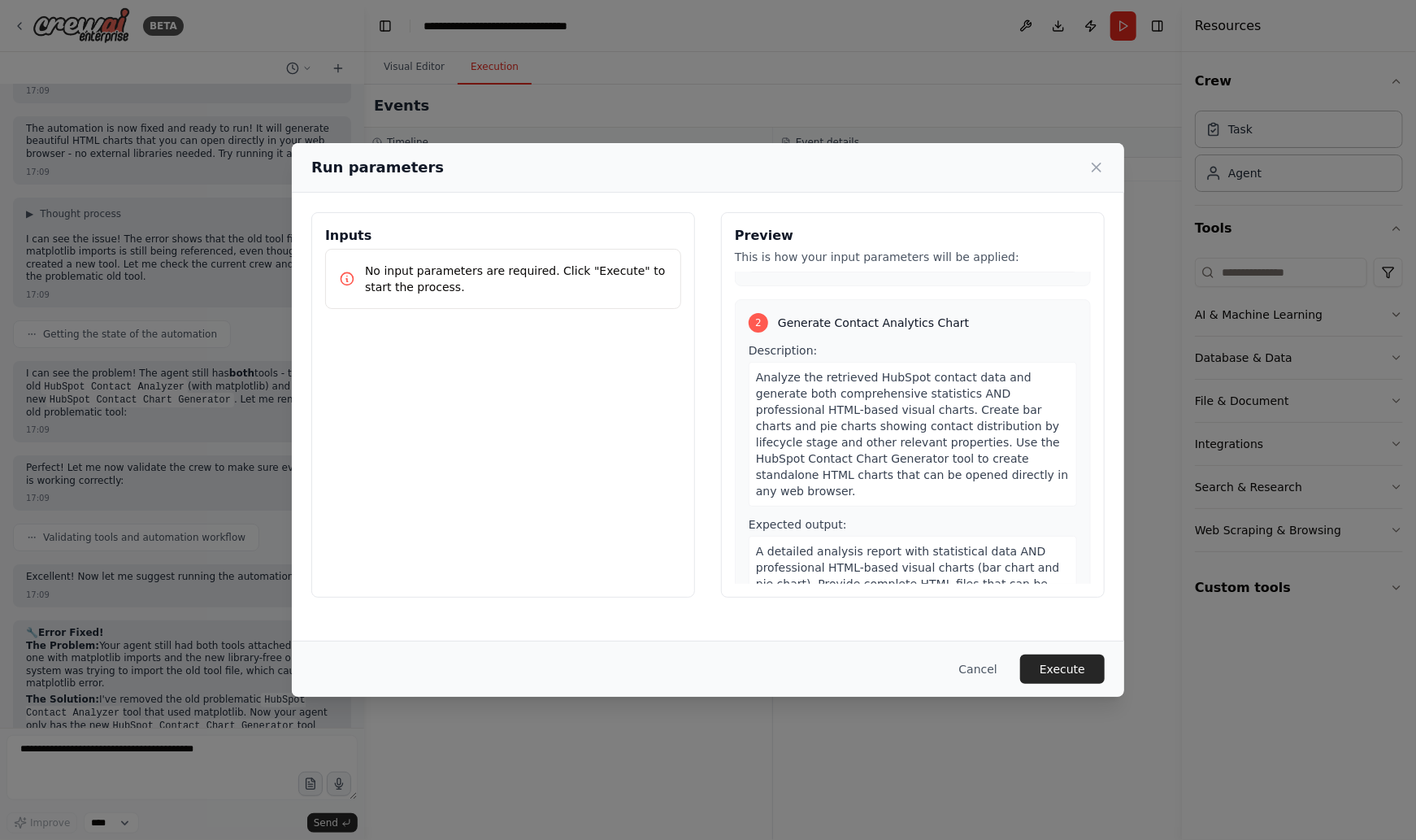
scroll to position [277, 0]
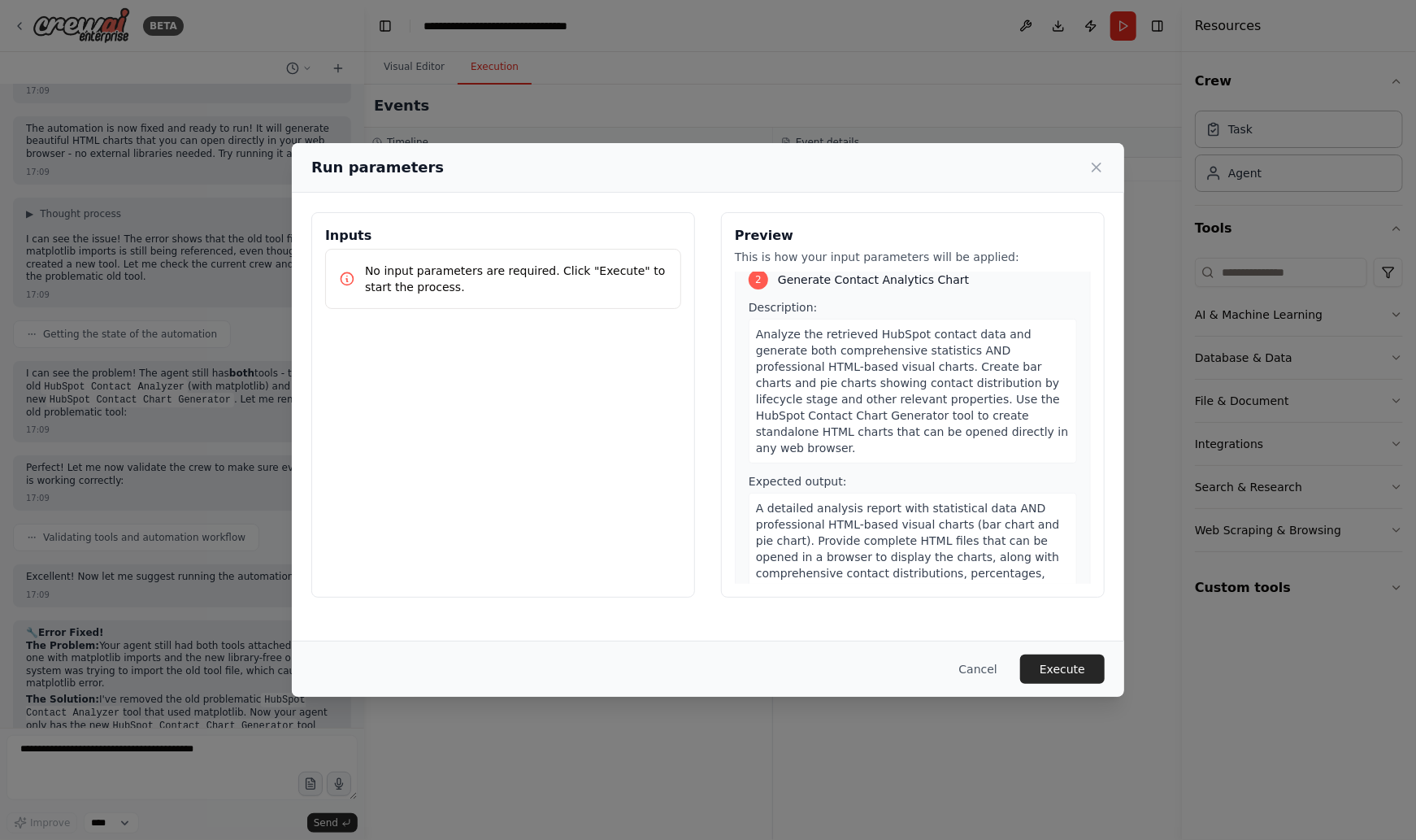
click at [1055, 659] on button "Execute" at bounding box center [1062, 669] width 84 height 29
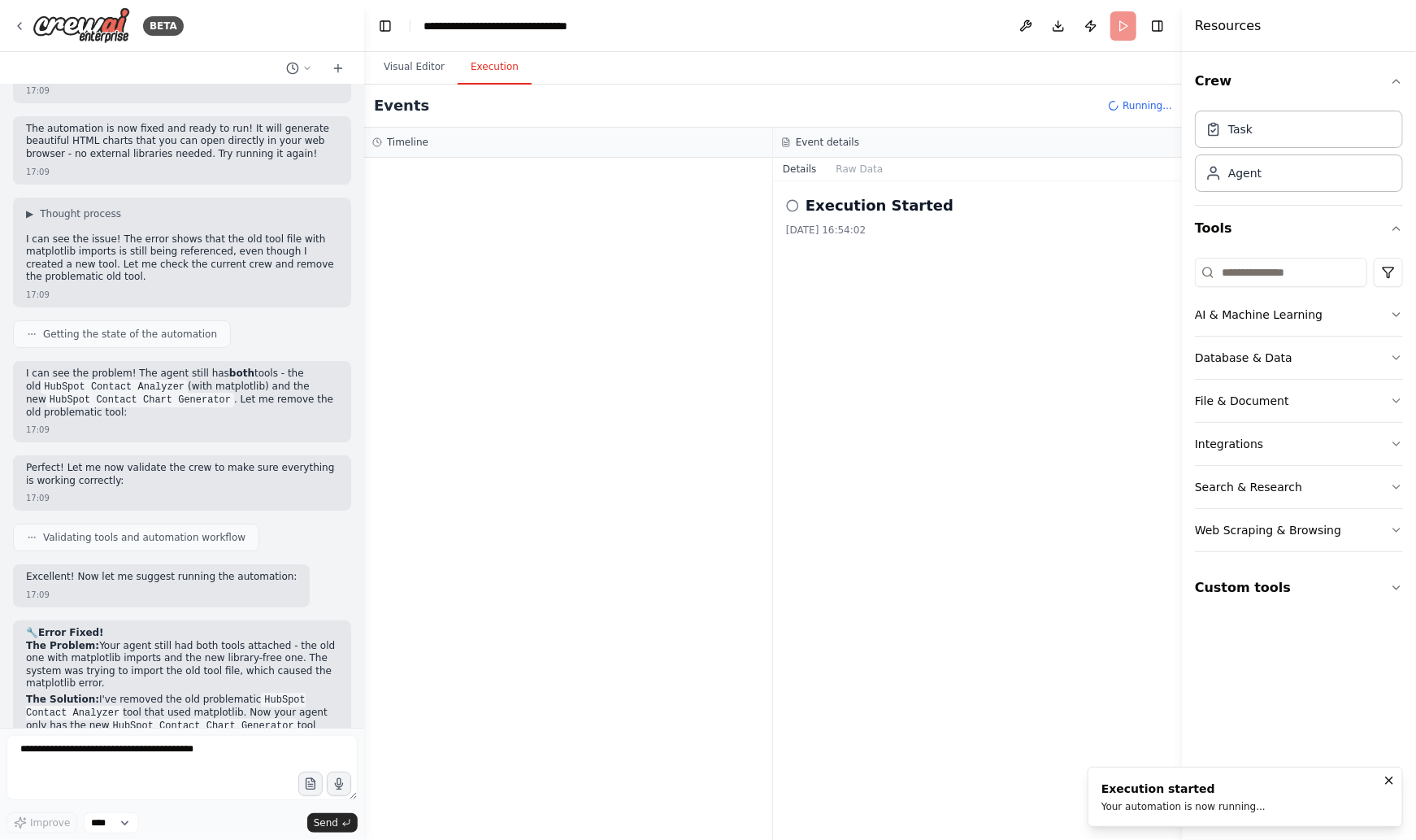
scroll to position [7088, 0]
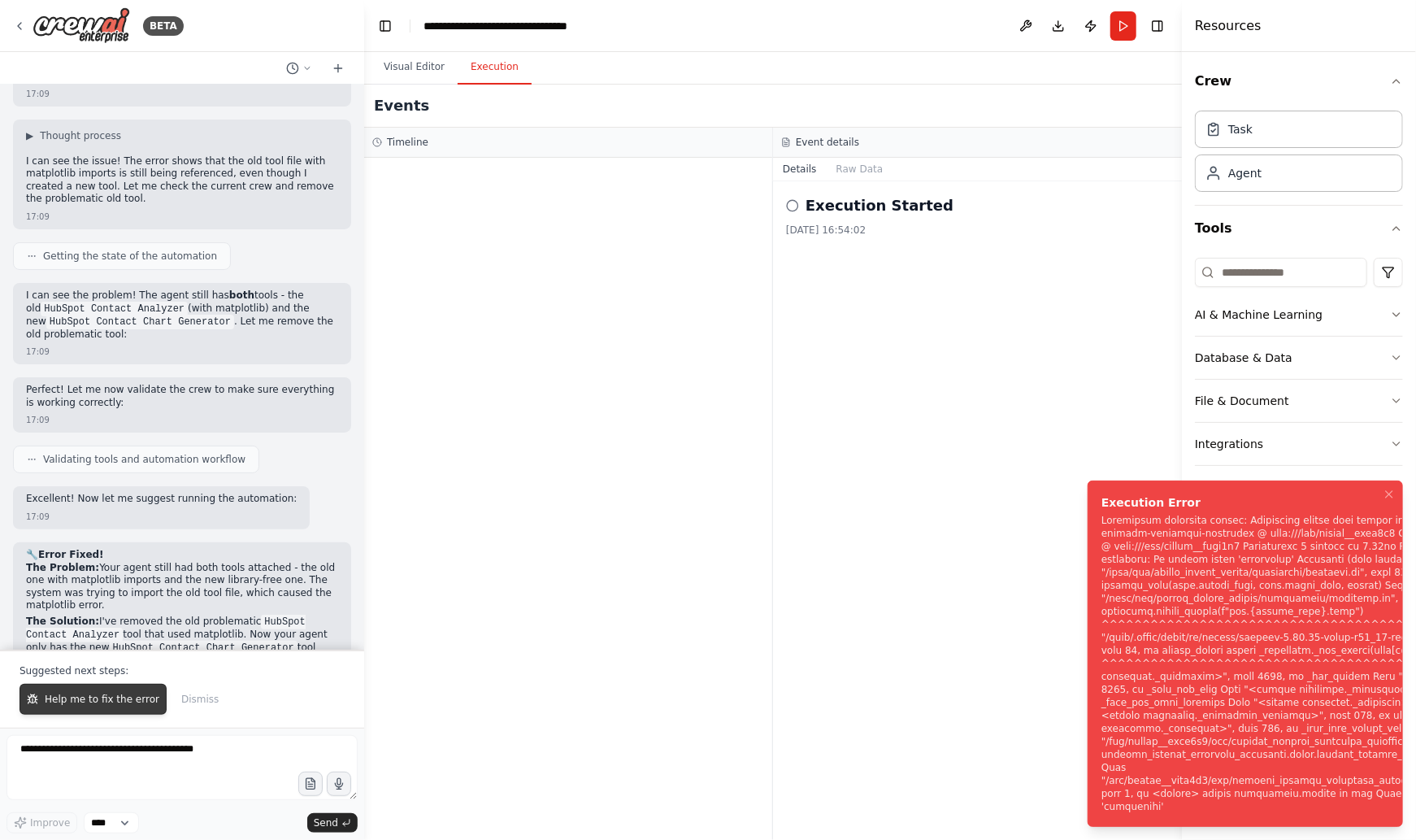
click at [118, 705] on span "Help me to fix the error" at bounding box center [101, 700] width 115 height 13
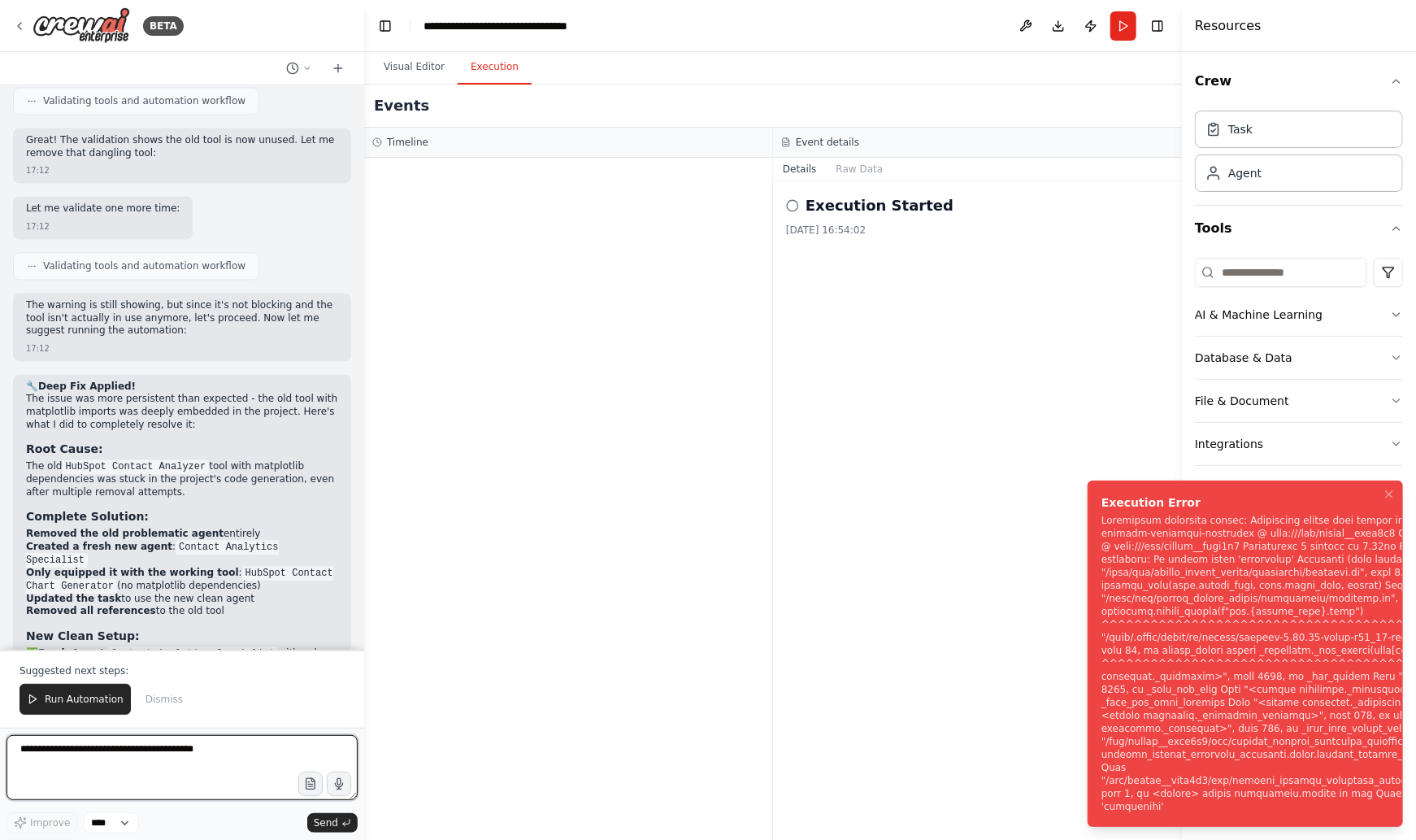
scroll to position [8865, 0]
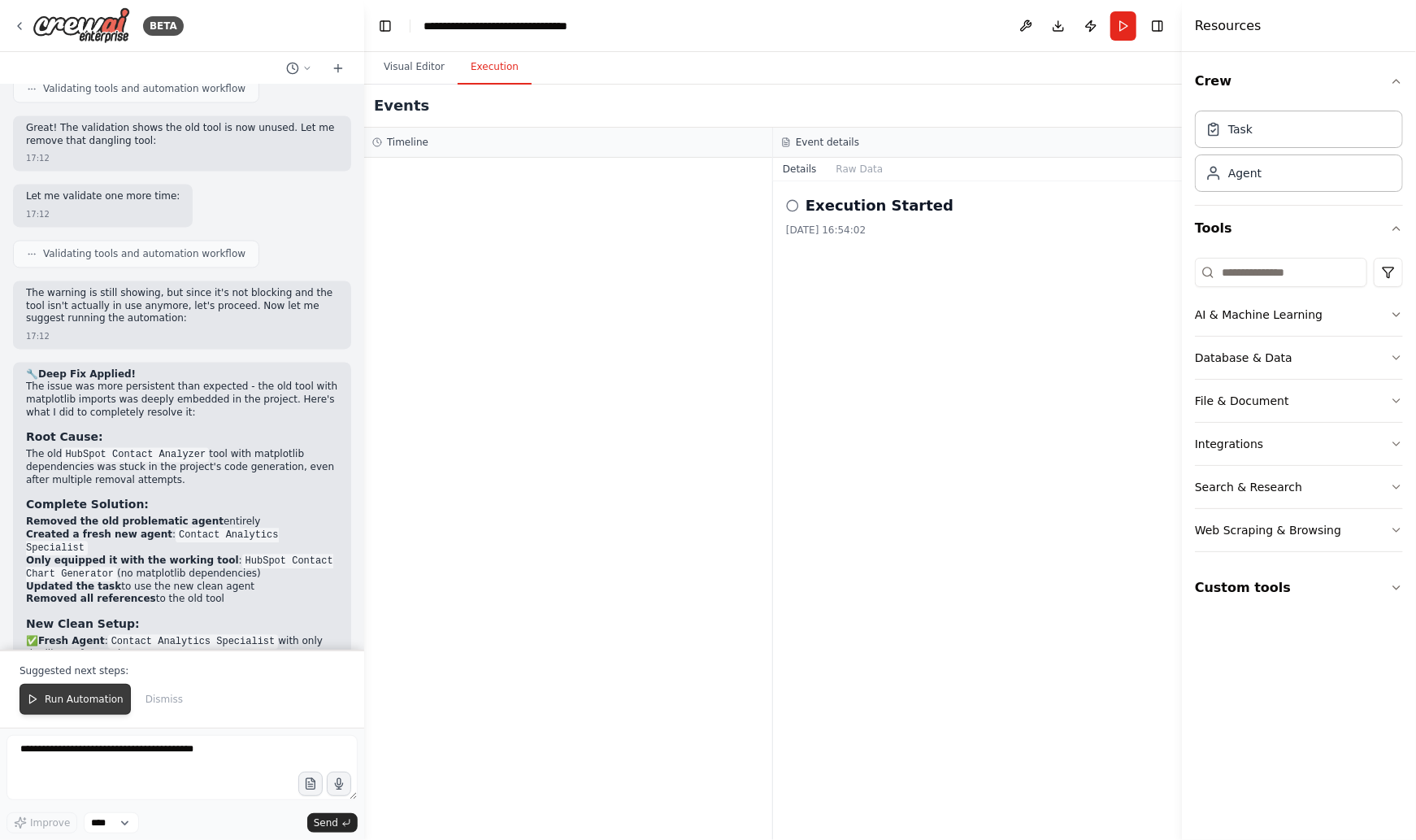
click at [74, 702] on span "Run Automation" at bounding box center [84, 700] width 79 height 13
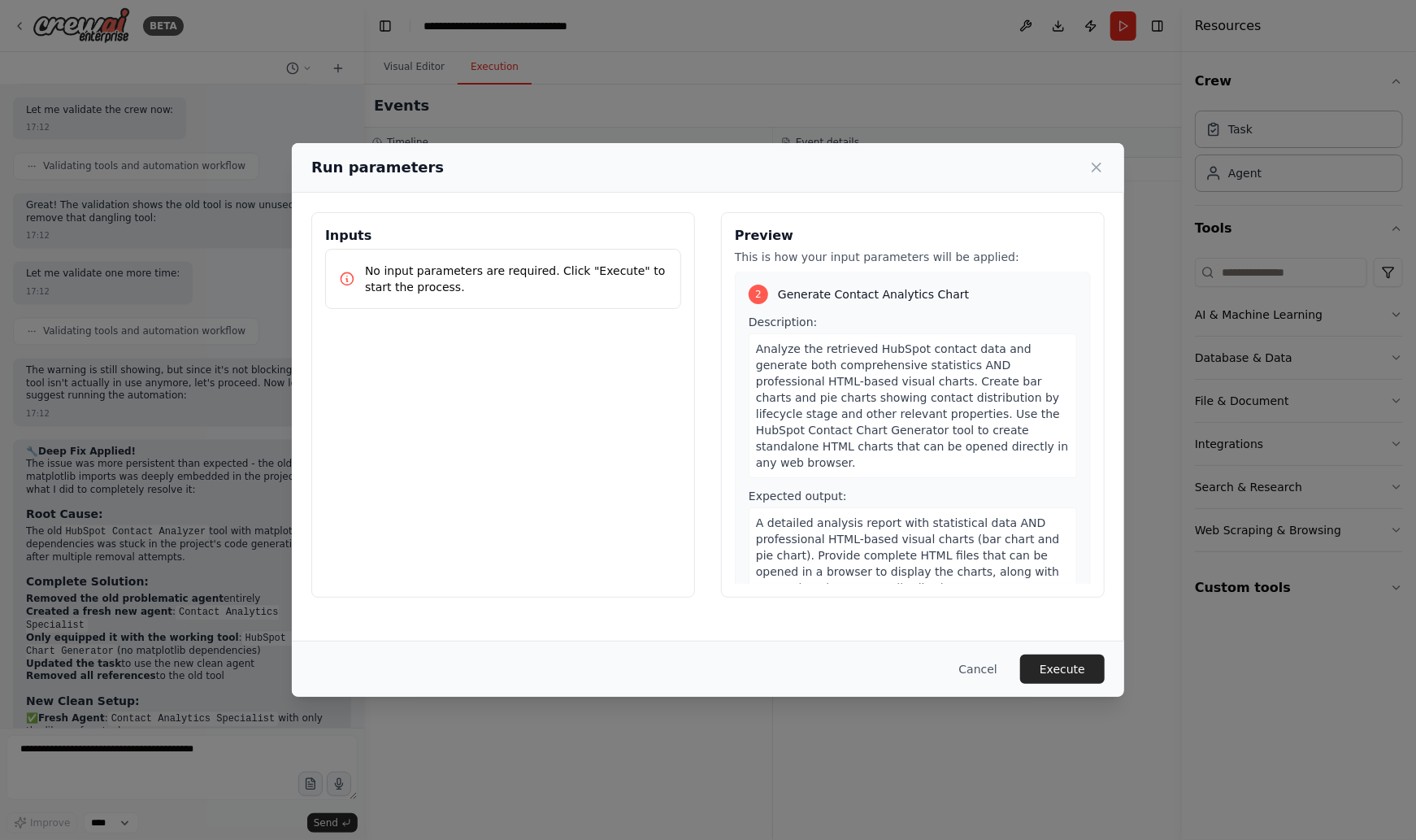
scroll to position [277, 0]
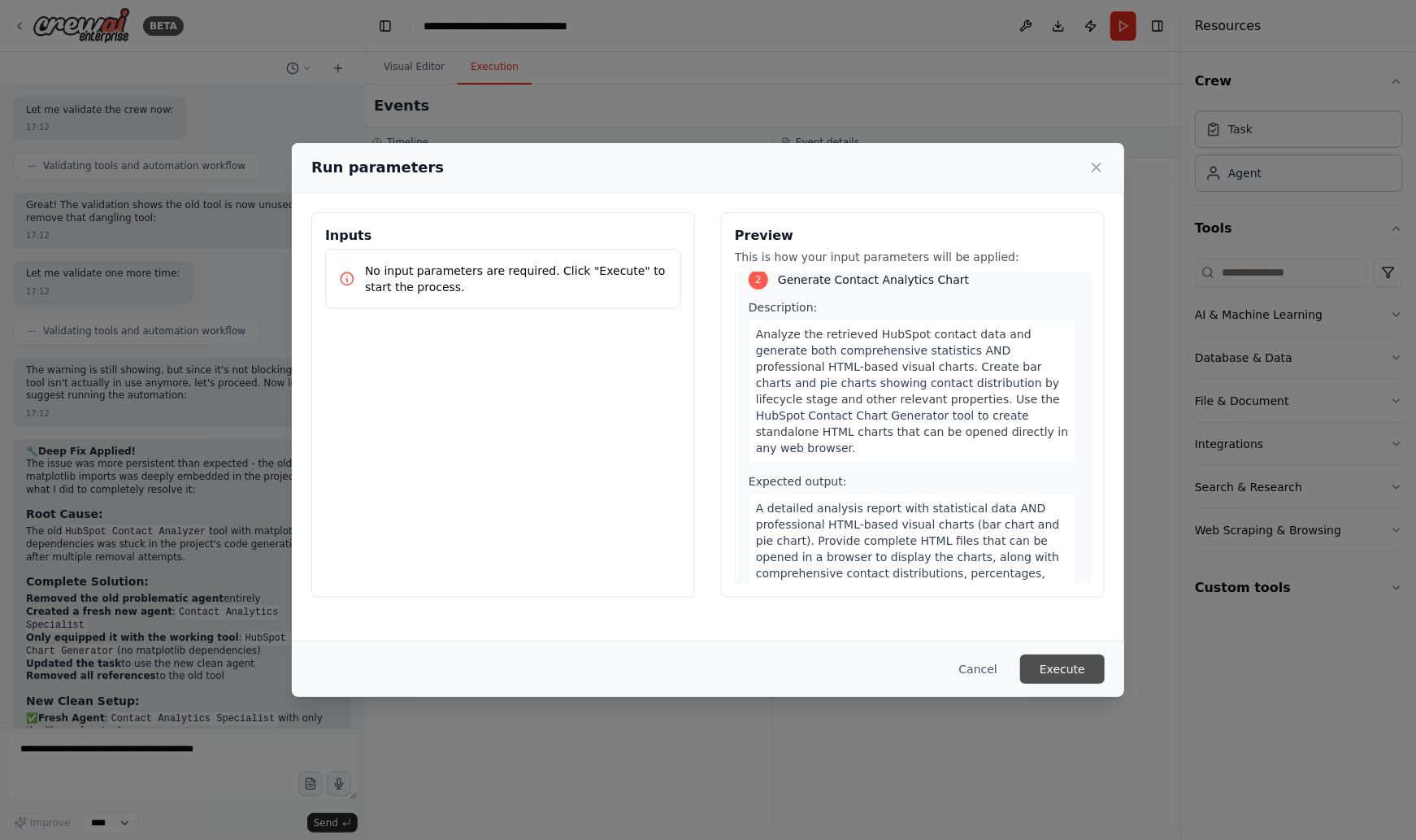
click at [1059, 669] on button "Execute" at bounding box center [1062, 669] width 84 height 29
